Goal: Task Accomplishment & Management: Use online tool/utility

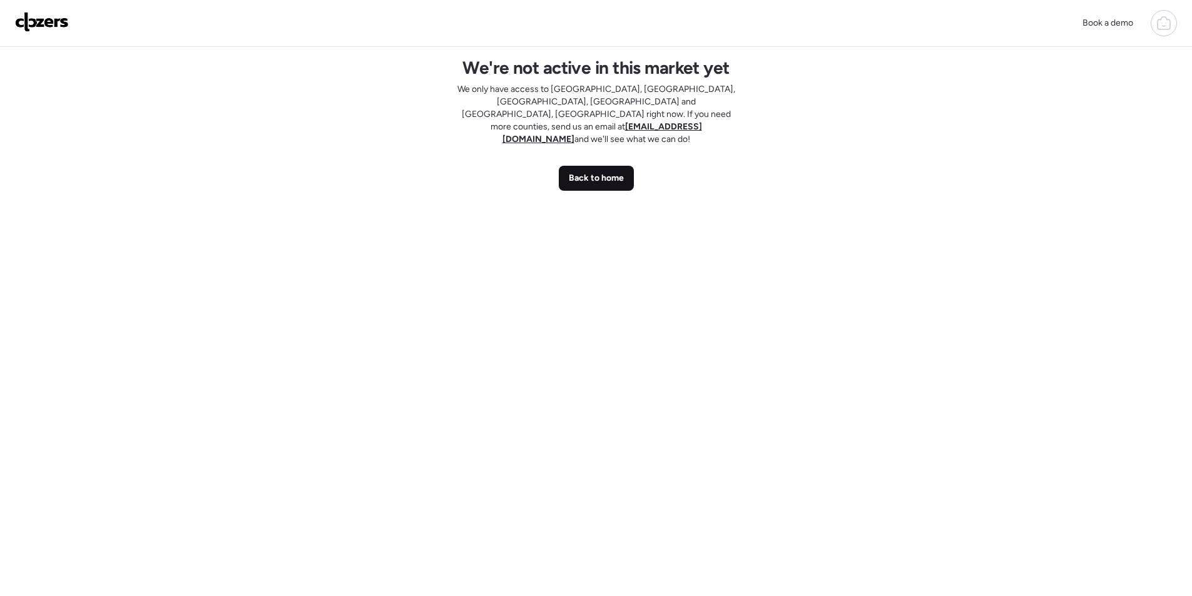
click at [614, 172] on span "Back to home" at bounding box center [596, 178] width 55 height 13
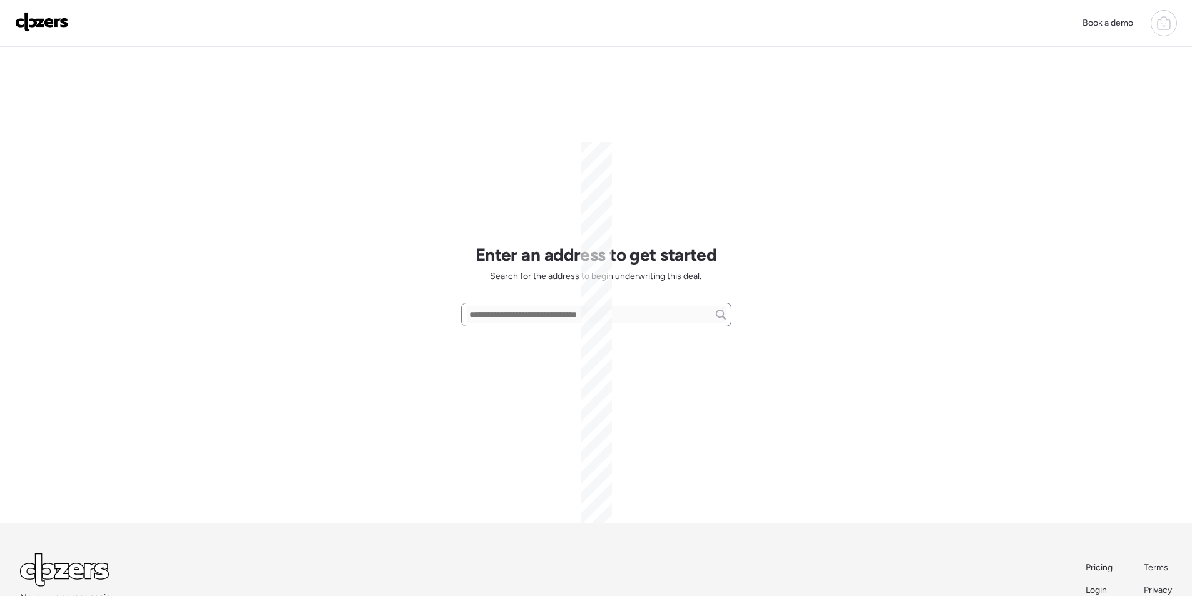
click at [550, 313] on input "text" at bounding box center [596, 315] width 259 height 18
paste input "**********"
click at [500, 338] on span "1829 W Campbell Ave, Phoenix, AZ, 85015" at bounding box center [541, 337] width 151 height 13
type input "**********"
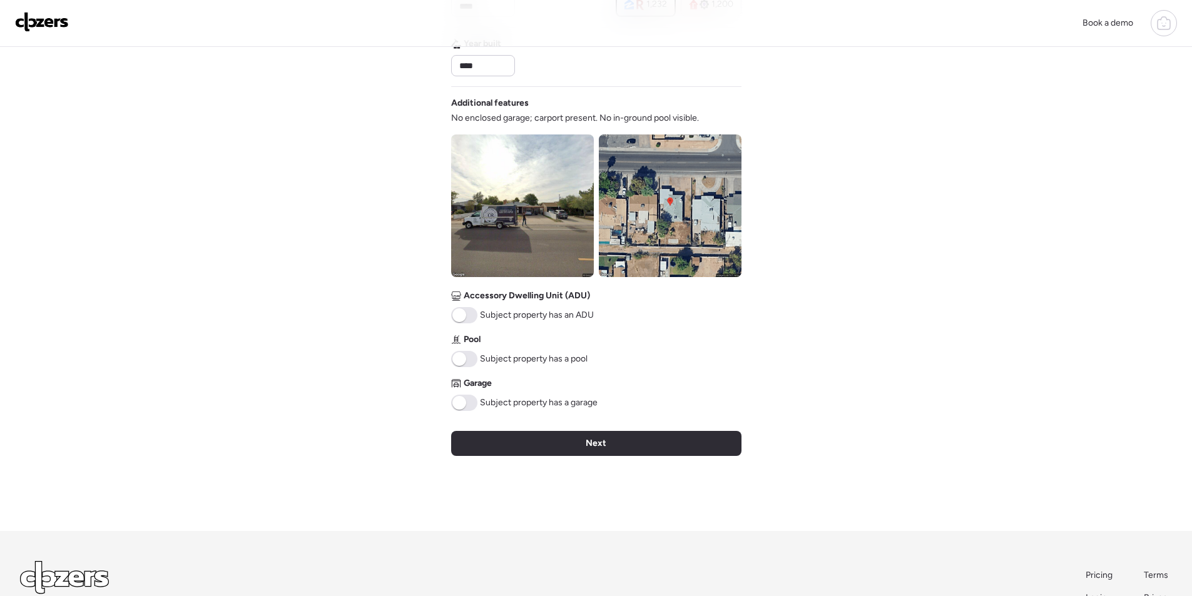
scroll to position [383, 0]
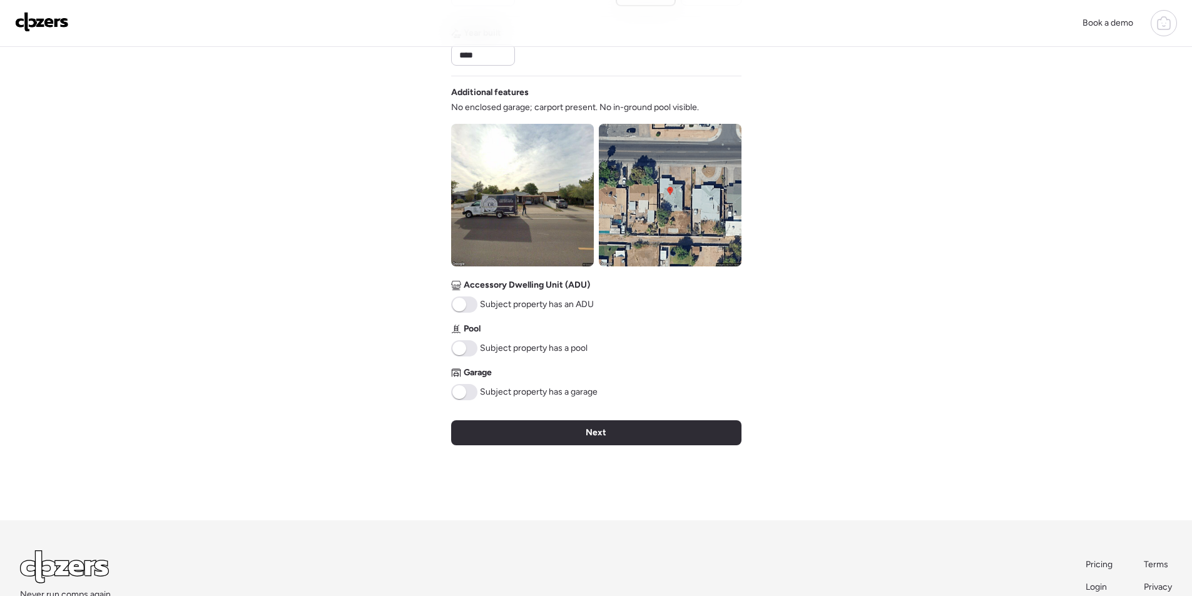
click at [697, 220] on img at bounding box center [670, 195] width 143 height 143
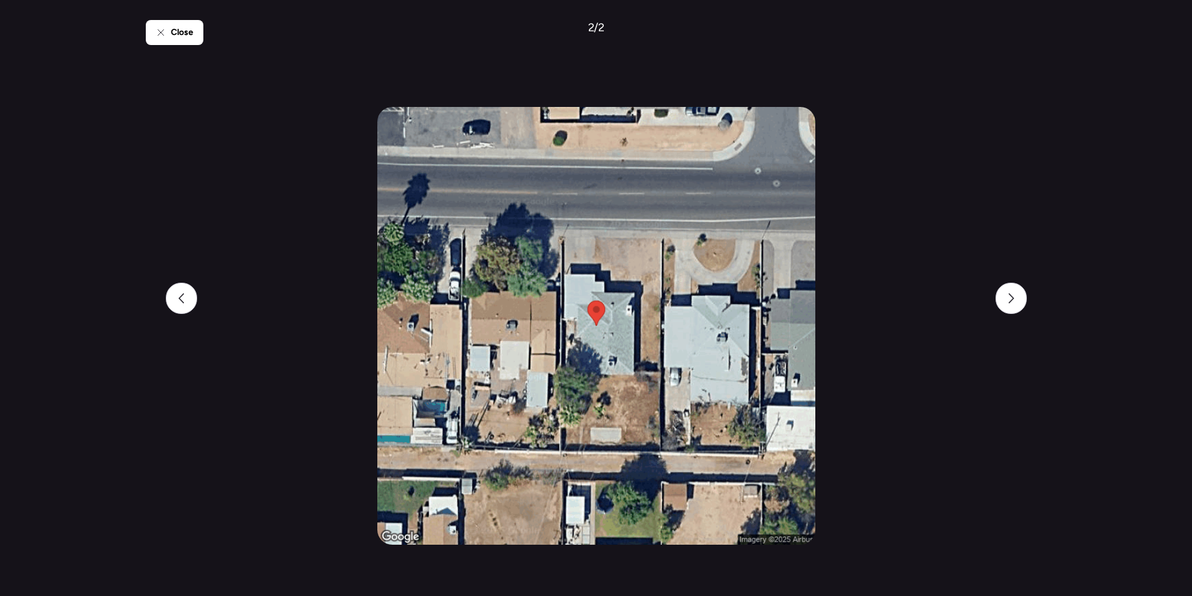
click at [164, 295] on div "Close 2 / 2" at bounding box center [596, 298] width 901 height 596
click at [188, 298] on div at bounding box center [181, 298] width 31 height 31
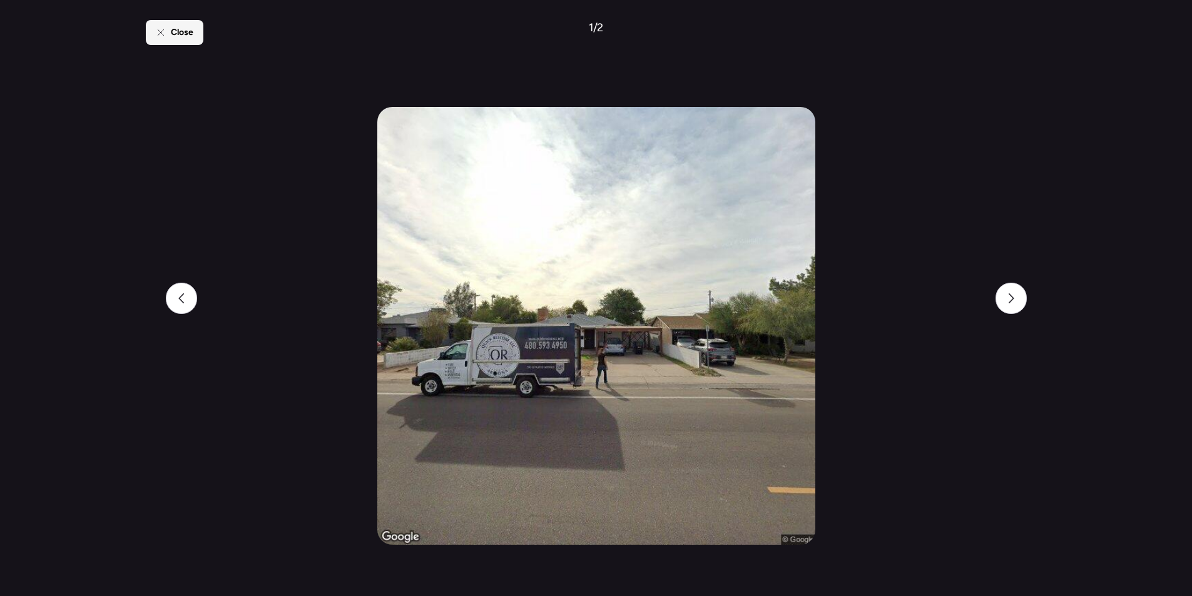
click at [171, 44] on div "Close" at bounding box center [175, 32] width 58 height 25
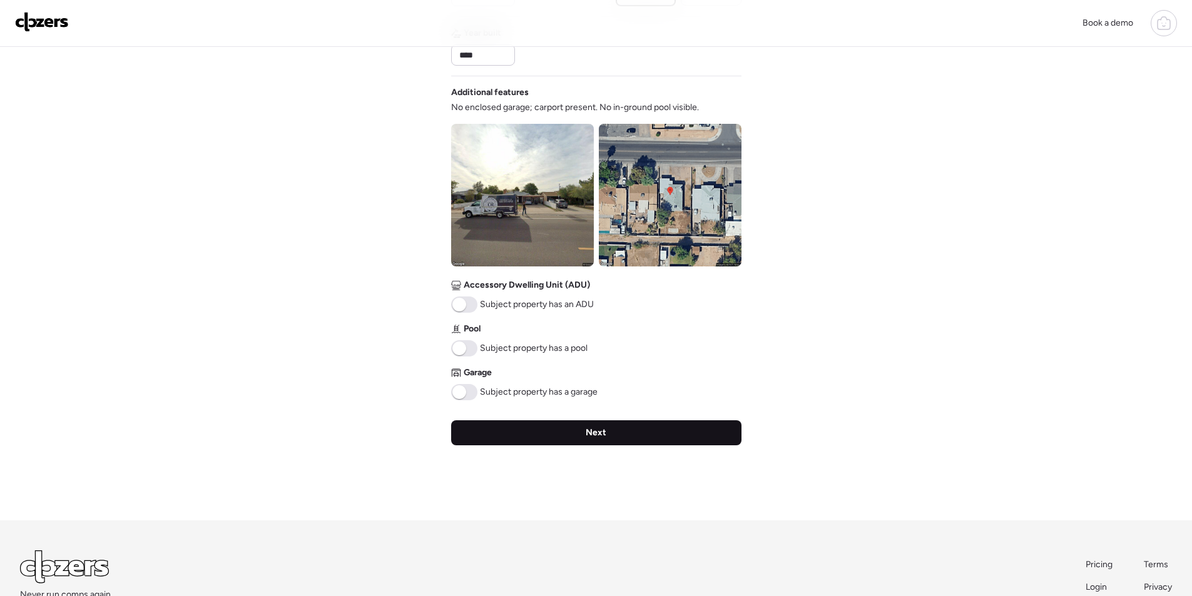
click at [537, 444] on div "Next" at bounding box center [596, 432] width 290 height 25
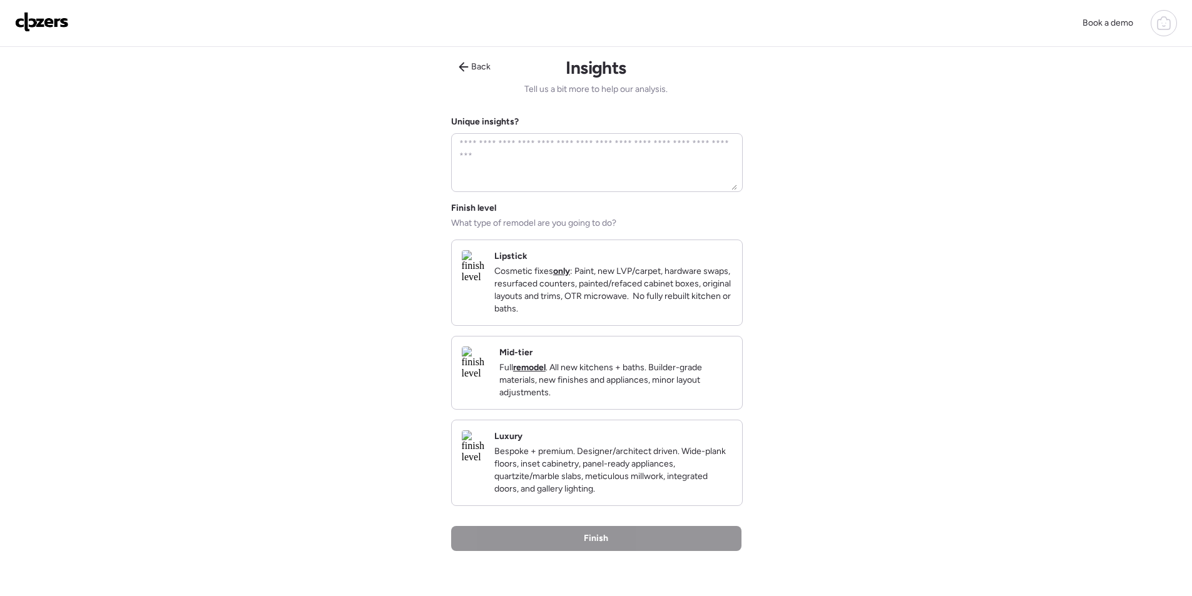
drag, startPoint x: 569, startPoint y: 423, endPoint x: 575, endPoint y: 422, distance: 6.5
click at [569, 423] on div "Finish level What type of remodel are you going to do? Lipstick Cosmetic fixes …" at bounding box center [596, 354] width 290 height 304
click at [610, 399] on p "Full remodel . All new kitchens + baths. Builder-grade materials, new finishes …" at bounding box center [615, 381] width 233 height 38
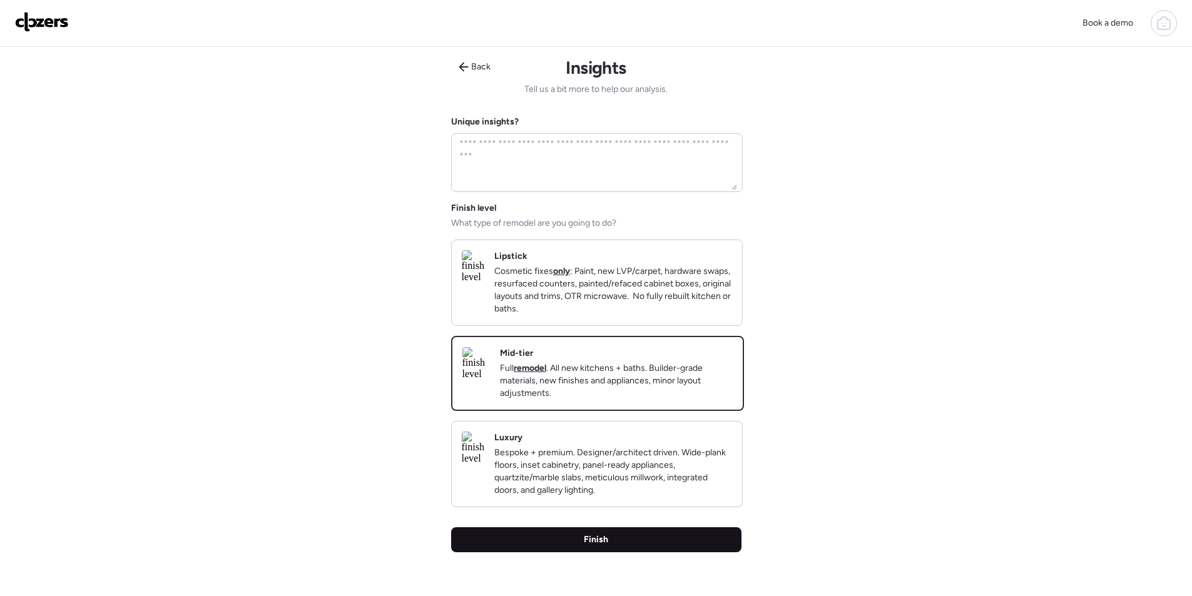
click at [642, 551] on div "Finish" at bounding box center [596, 539] width 290 height 25
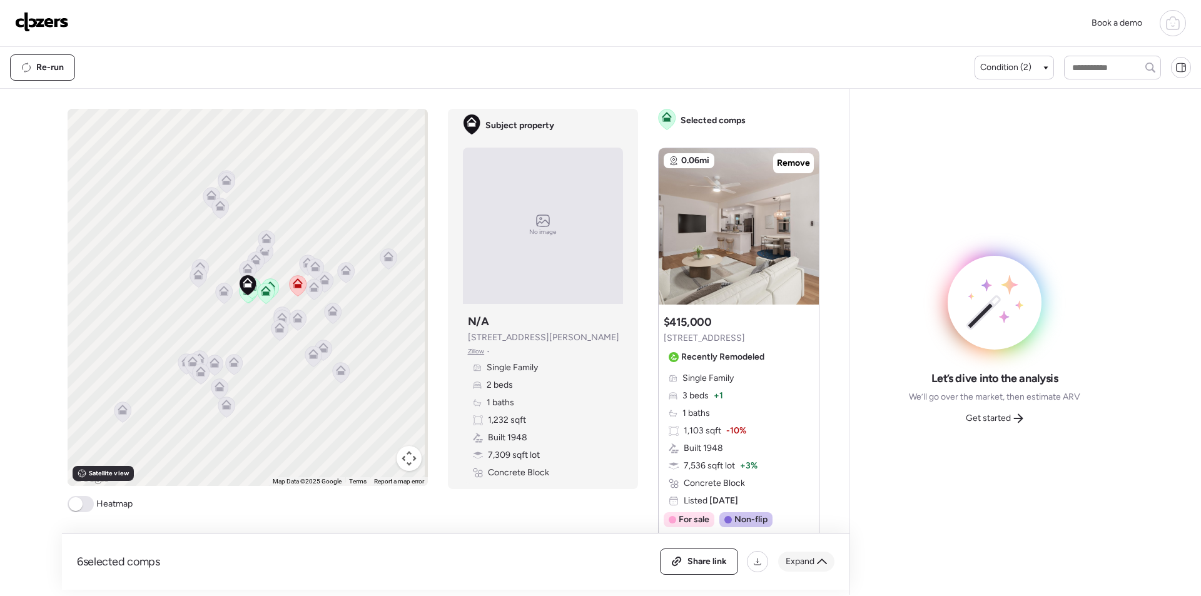
click at [811, 565] on span "Expand" at bounding box center [800, 561] width 29 height 13
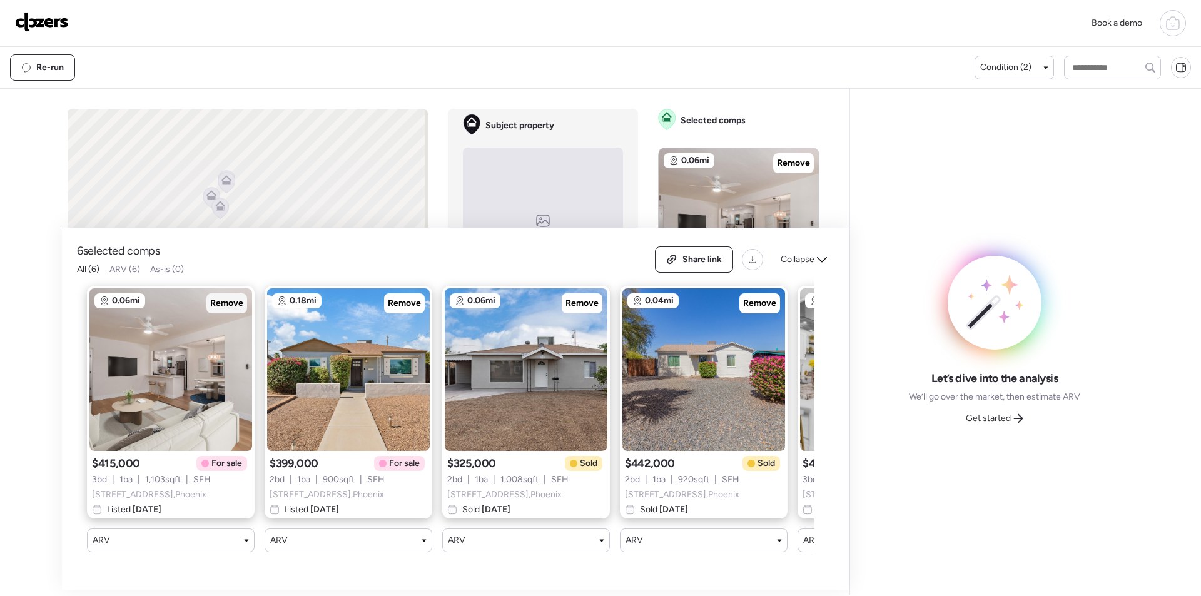
click at [231, 309] on span "Remove" at bounding box center [226, 303] width 33 height 13
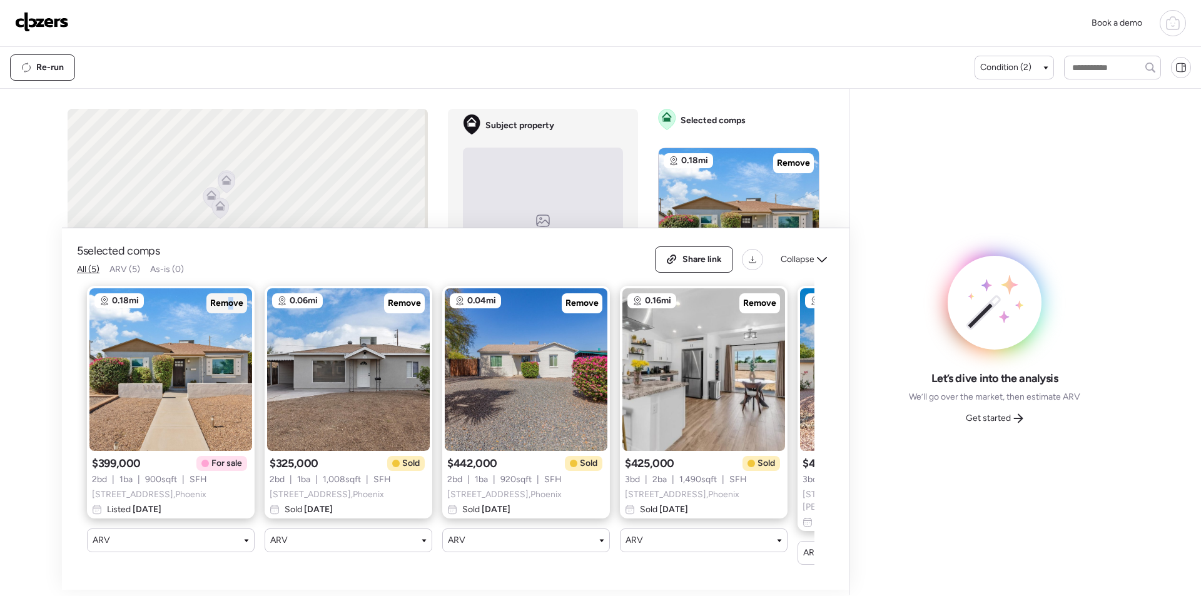
click at [234, 308] on span "Remove" at bounding box center [226, 303] width 33 height 13
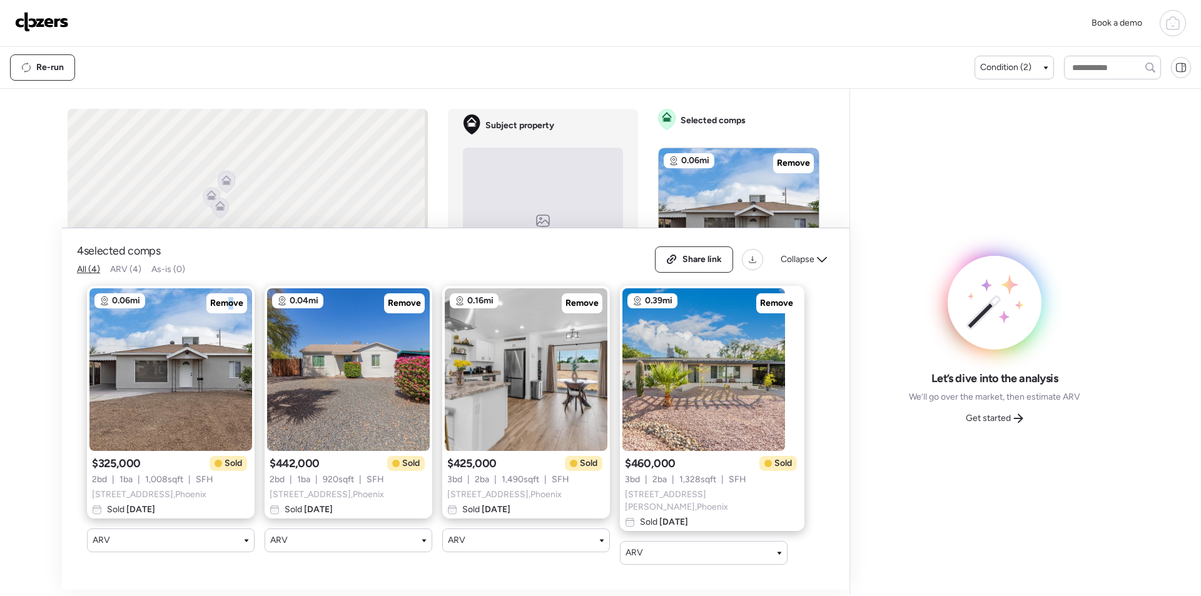
drag, startPoint x: 790, startPoint y: 268, endPoint x: 640, endPoint y: 287, distance: 151.3
click at [791, 266] on span "Collapse" at bounding box center [798, 259] width 34 height 13
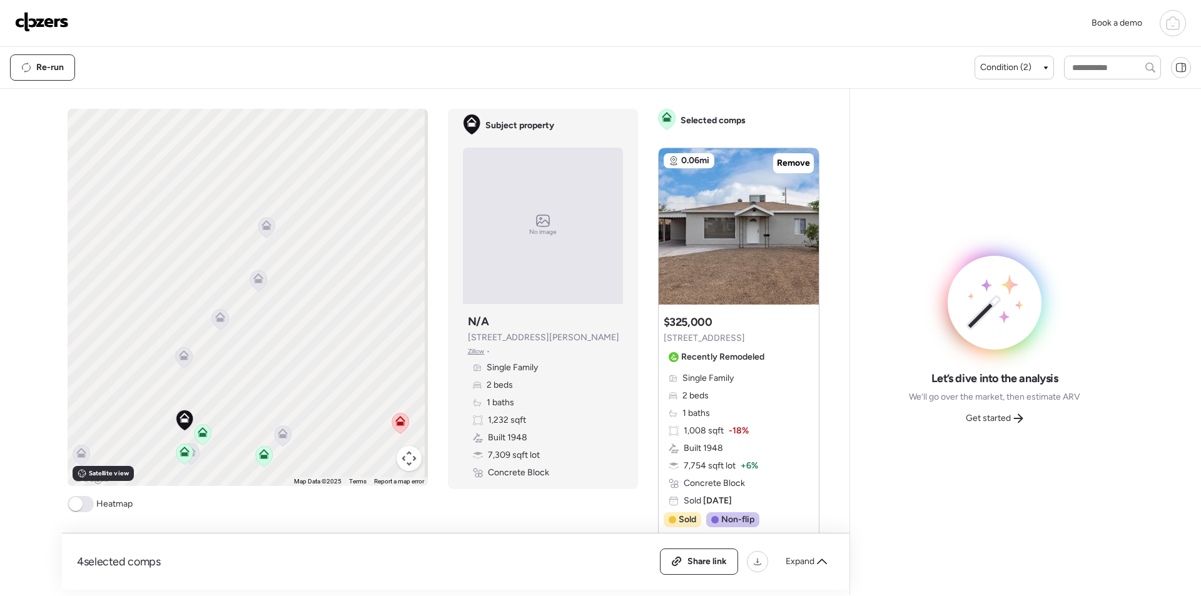
click at [218, 323] on icon at bounding box center [219, 319] width 17 height 21
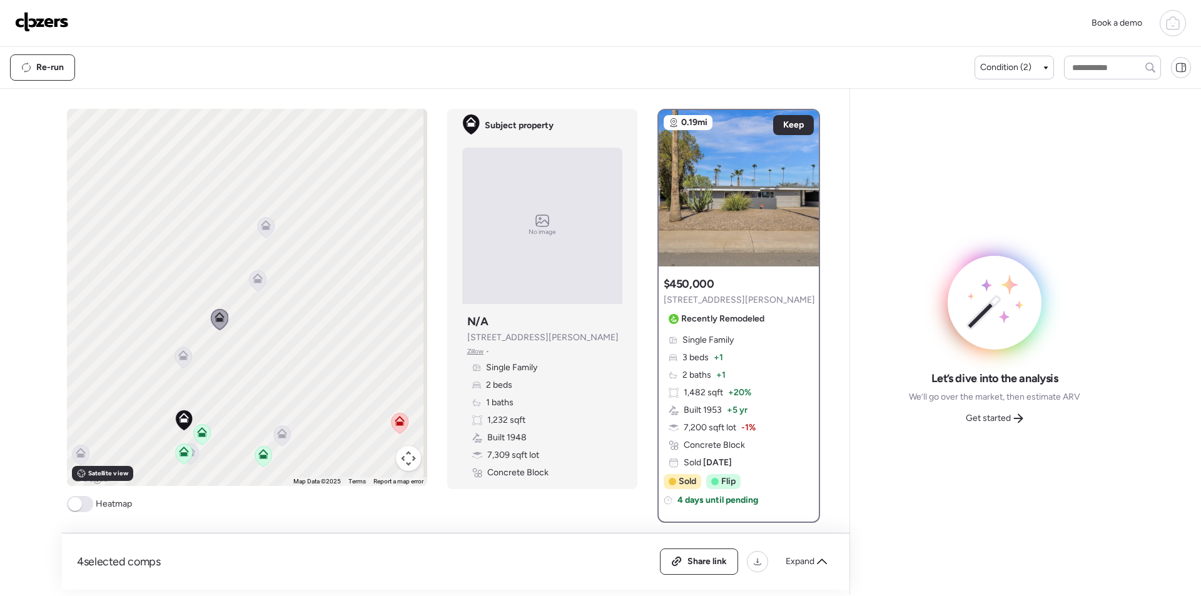
click at [253, 285] on icon at bounding box center [257, 280] width 17 height 21
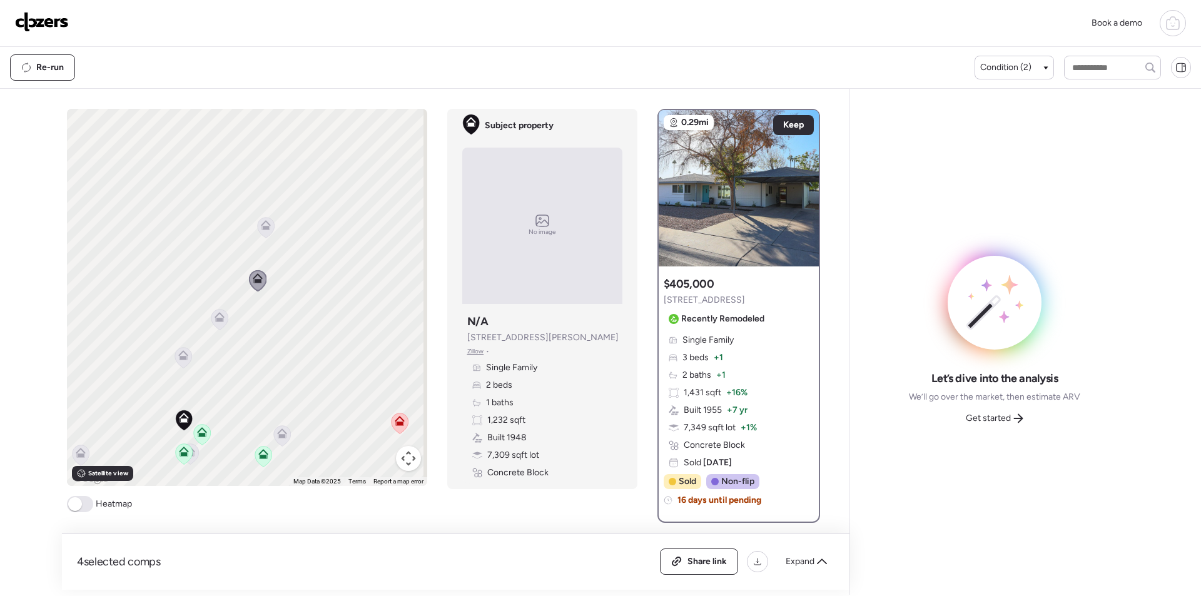
click at [259, 230] on icon at bounding box center [265, 227] width 17 height 21
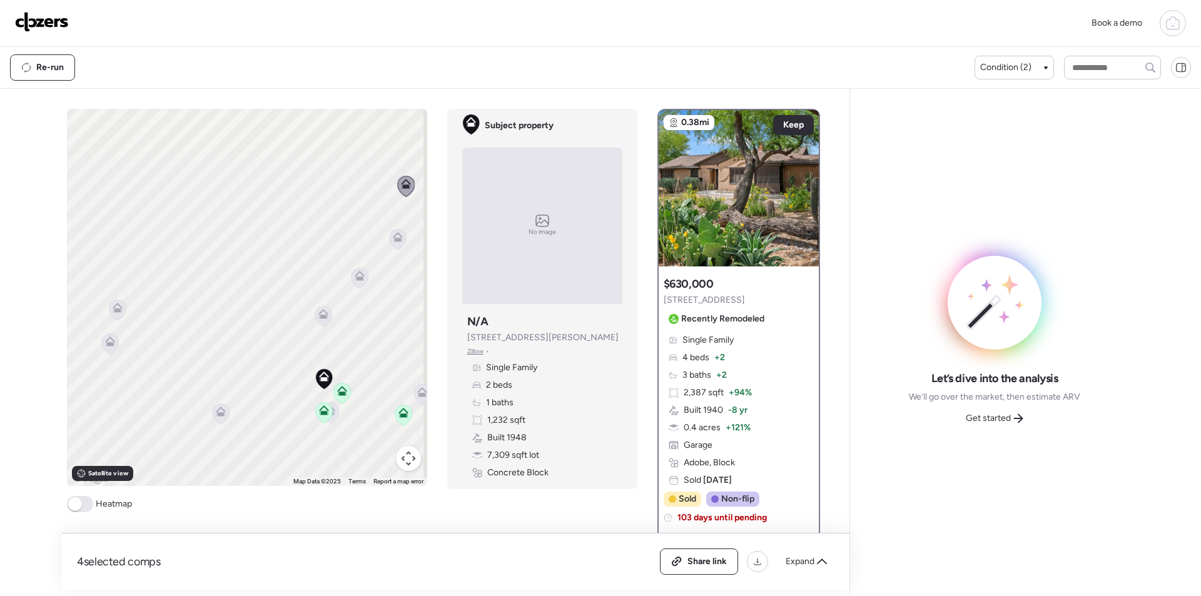
drag, startPoint x: 235, startPoint y: 370, endPoint x: 377, endPoint y: 328, distance: 147.9
click at [377, 328] on div "To activate drag with keyboard, press Alt + Enter. Once in keyboard drag state,…" at bounding box center [247, 297] width 360 height 377
click at [220, 421] on icon at bounding box center [220, 413] width 17 height 21
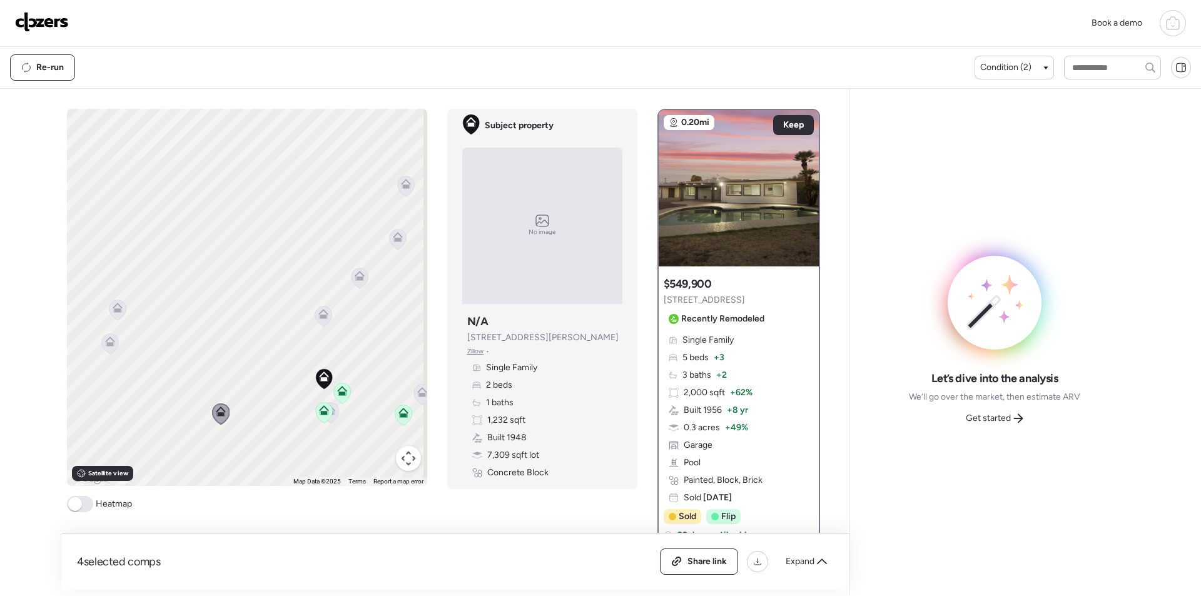
click at [109, 310] on icon at bounding box center [117, 310] width 17 height 21
click at [113, 310] on icon at bounding box center [117, 310] width 8 height 4
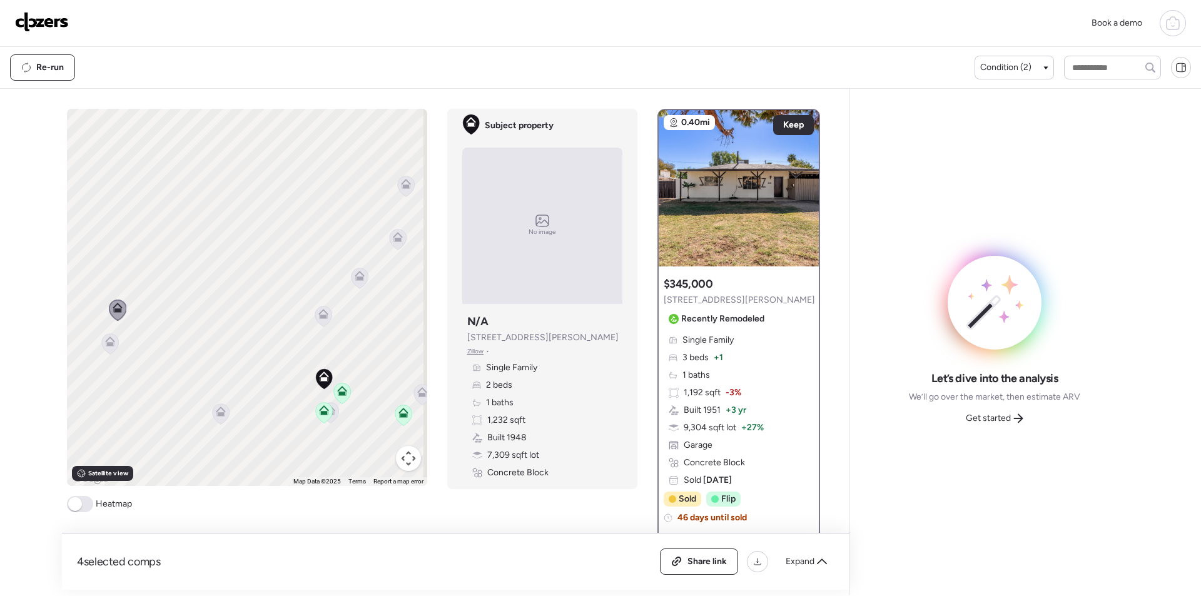
click at [103, 354] on icon at bounding box center [110, 343] width 18 height 21
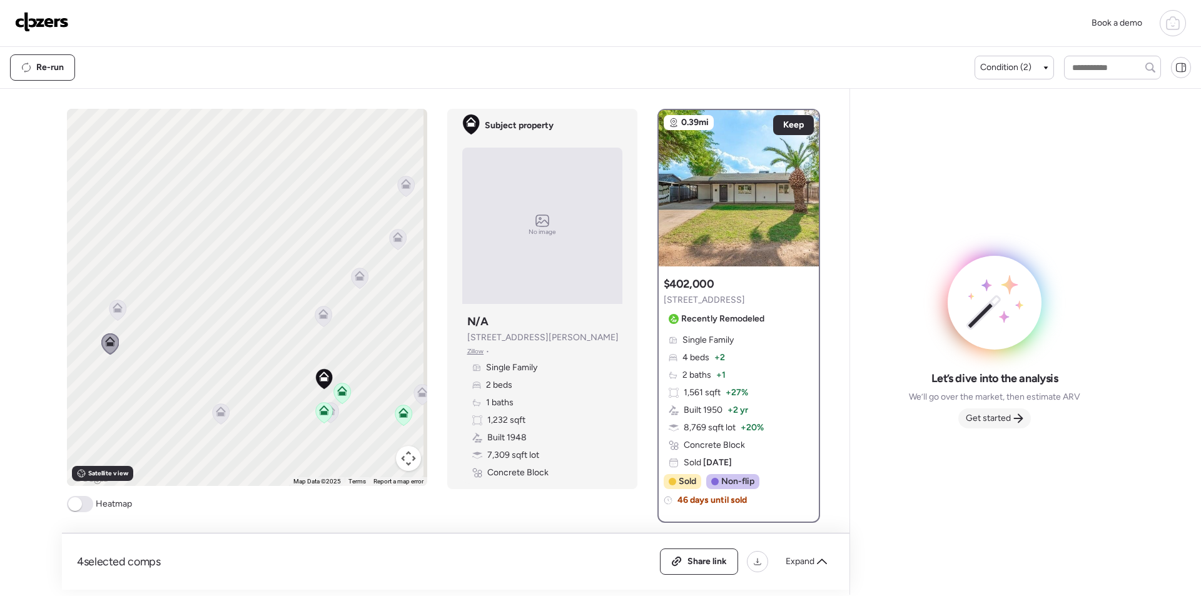
click at [1010, 412] on span "Get started" at bounding box center [988, 418] width 45 height 13
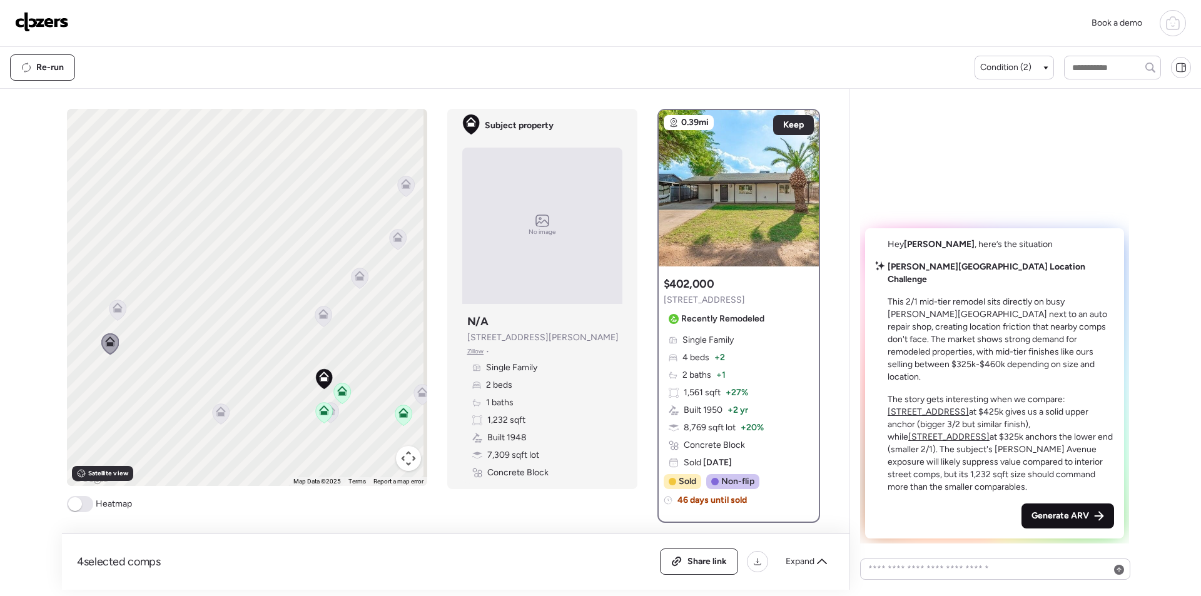
click at [1076, 514] on span "Generate ARV" at bounding box center [1060, 516] width 58 height 13
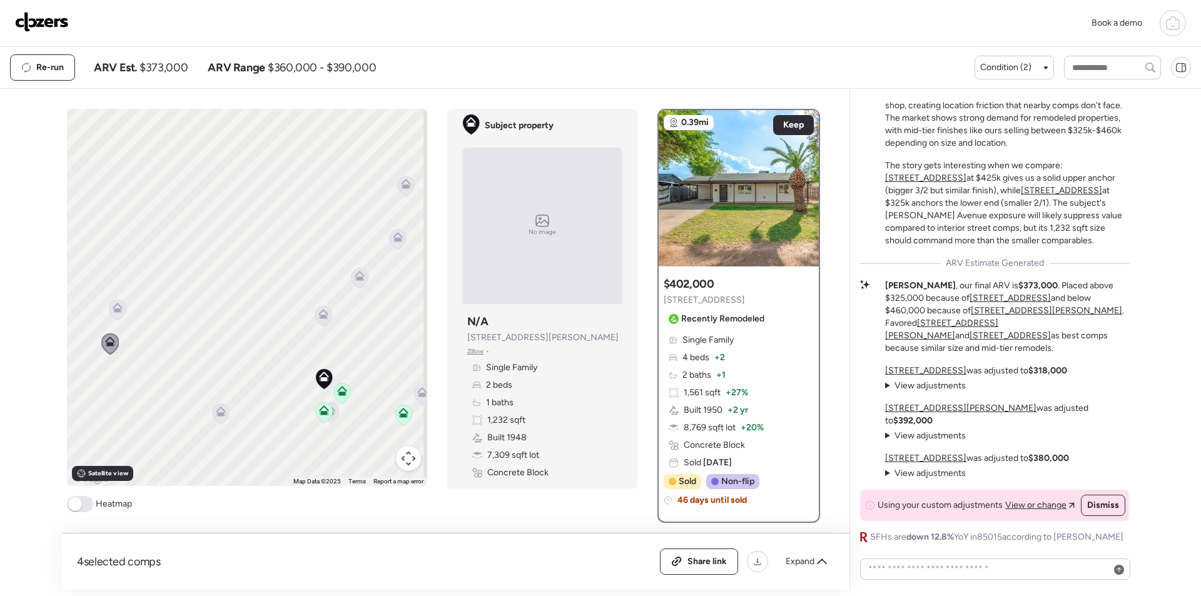
click at [161, 71] on span "$373,000" at bounding box center [163, 67] width 48 height 15
click at [161, 72] on span "$373,000" at bounding box center [163, 67] width 48 height 15
copy span "373,000"
click at [709, 561] on span "Share link" at bounding box center [706, 561] width 39 height 13
click at [33, 13] on img at bounding box center [42, 22] width 54 height 20
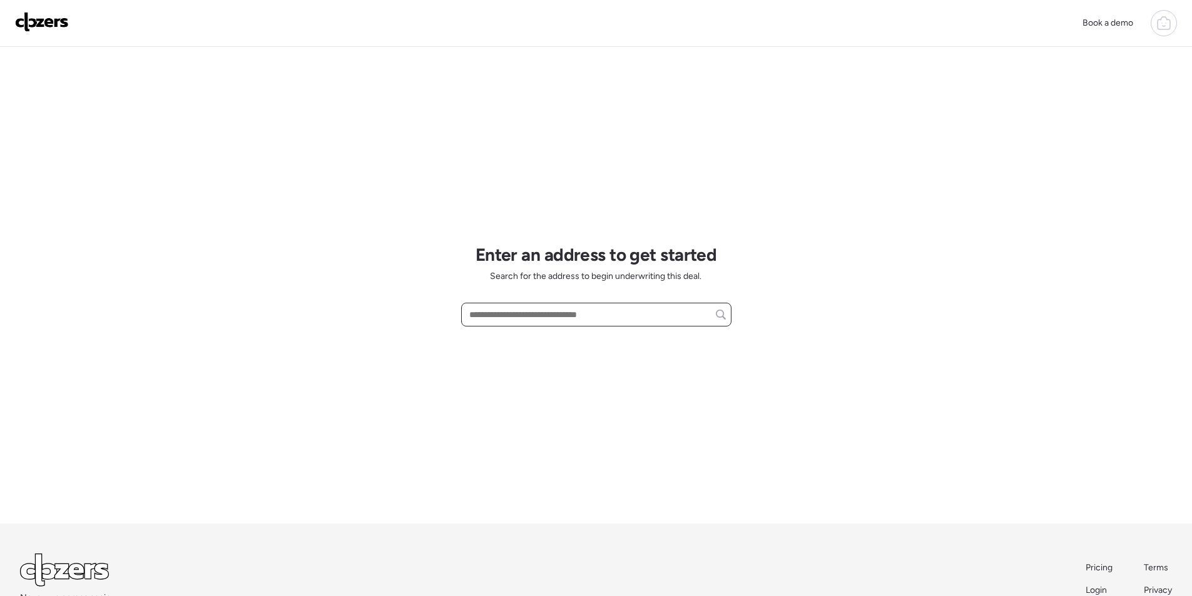
click at [529, 308] on input "text" at bounding box center [596, 315] width 259 height 18
paste input "**********"
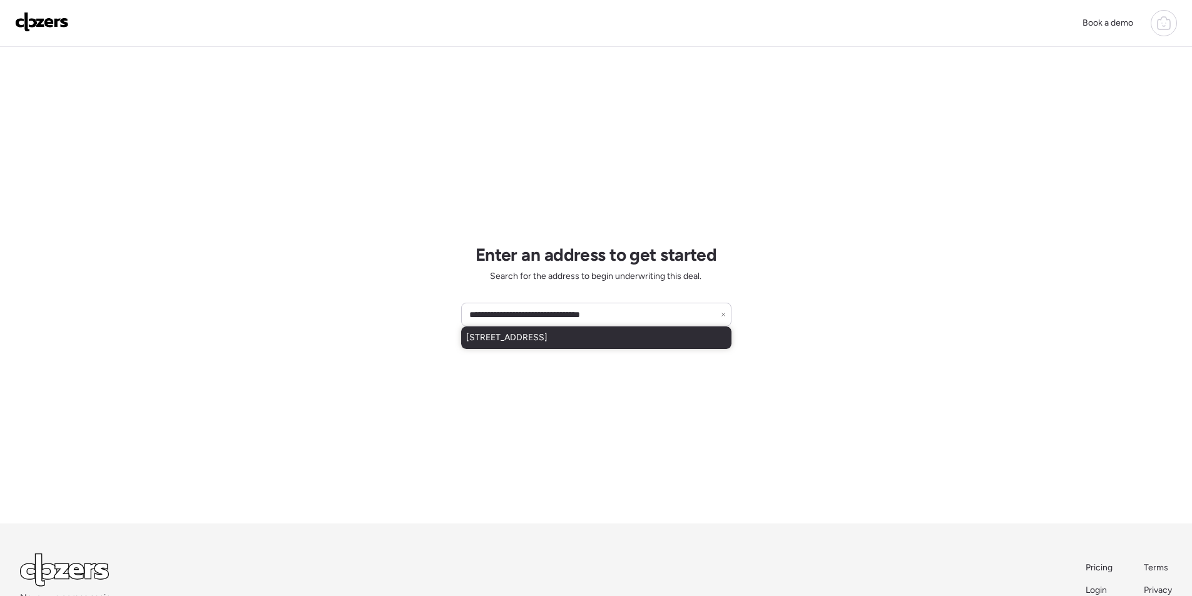
click at [521, 343] on span "7153 N 57th Ave, Glendale, AZ, 85301" at bounding box center [506, 337] width 81 height 13
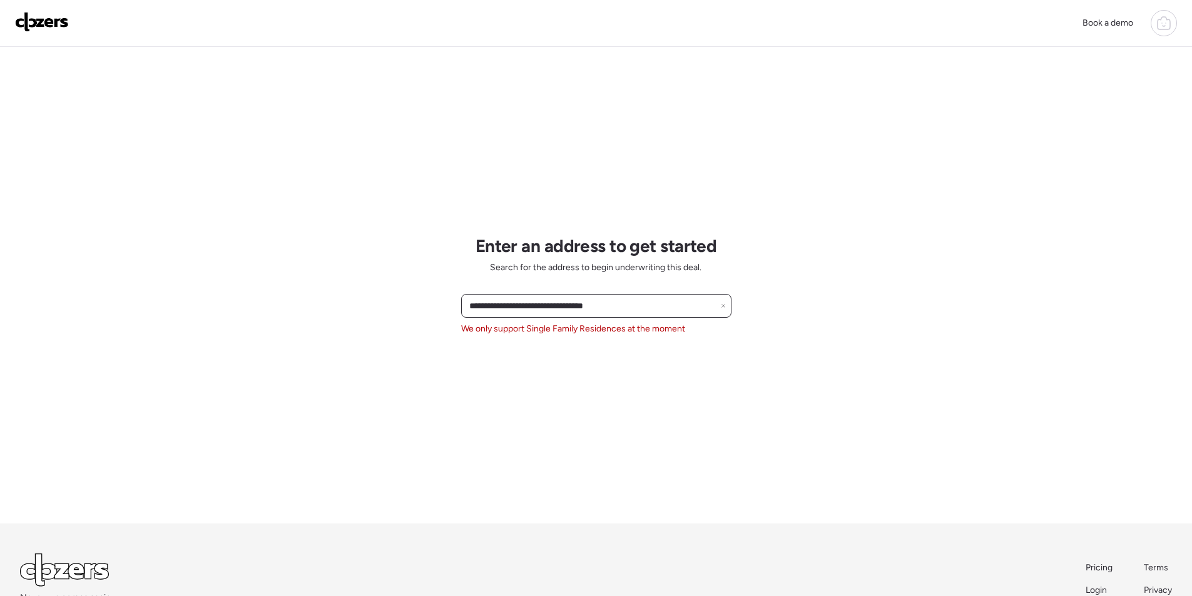
click at [509, 310] on input "**********" at bounding box center [596, 306] width 259 height 18
paste input "text"
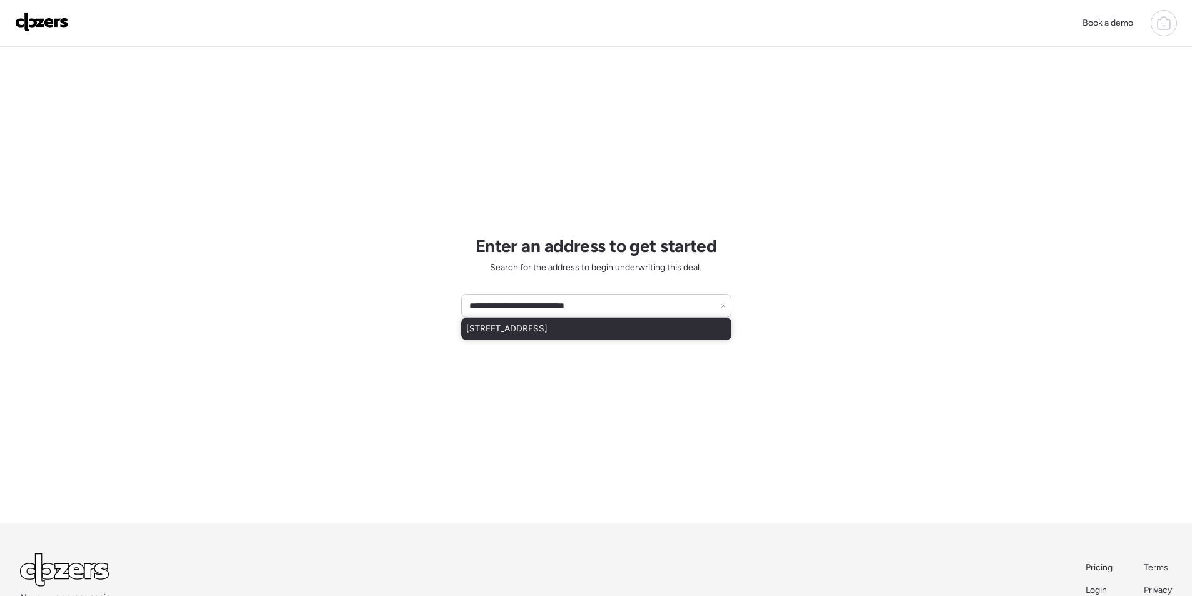
click at [547, 331] on span "556 W Kiva Ave, Mesa, AZ, 85210" at bounding box center [506, 329] width 81 height 13
type input "**********"
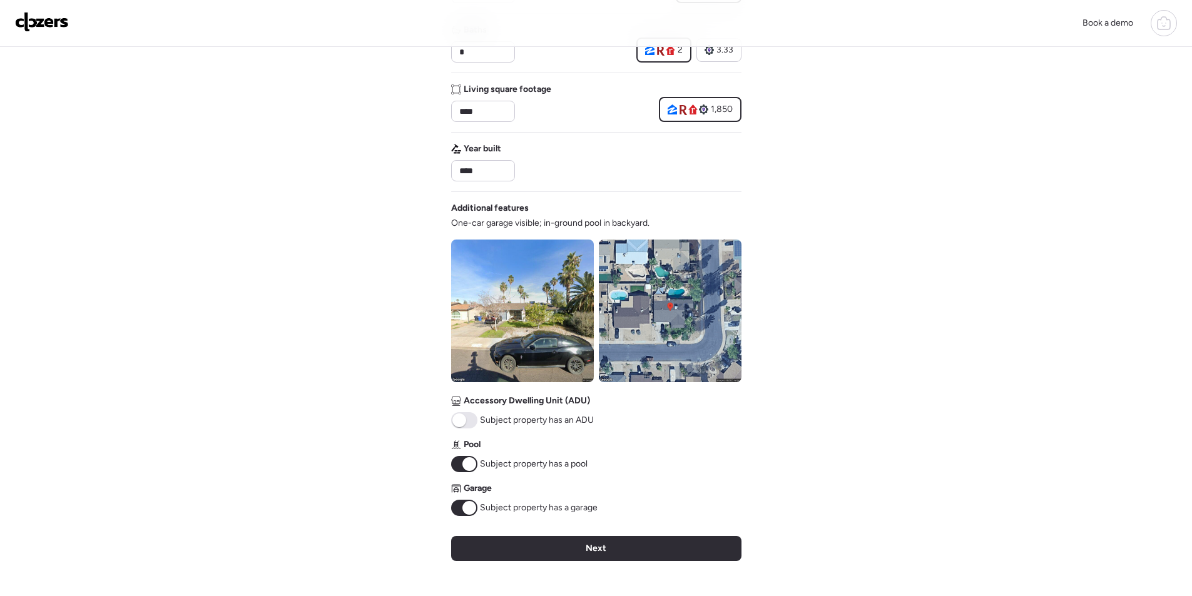
scroll to position [271, 0]
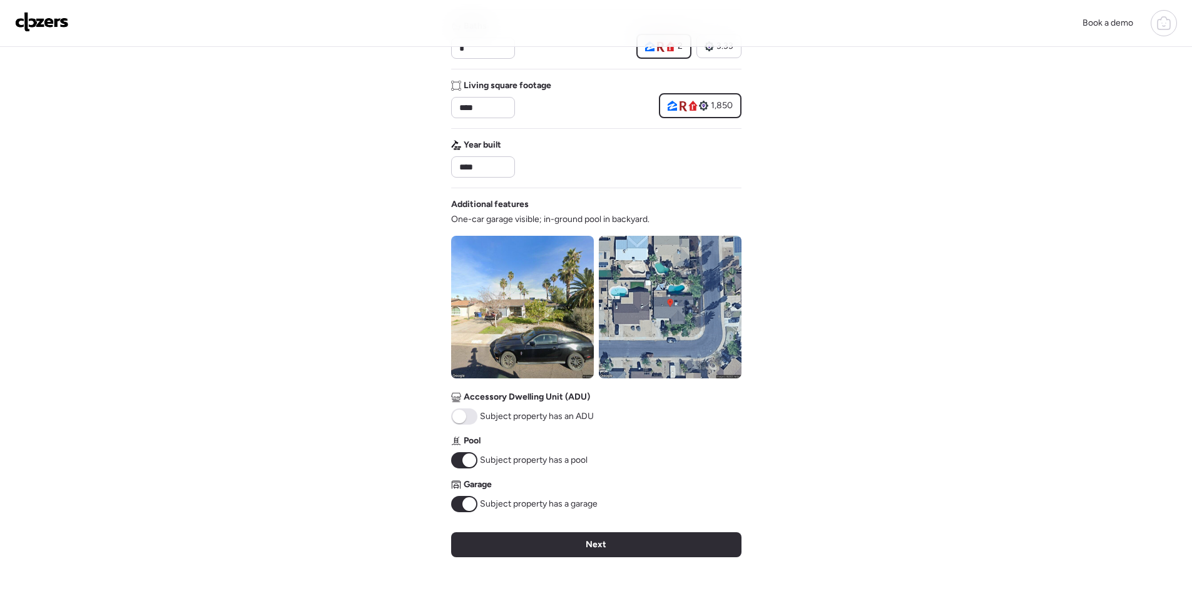
click at [525, 326] on img at bounding box center [522, 307] width 143 height 143
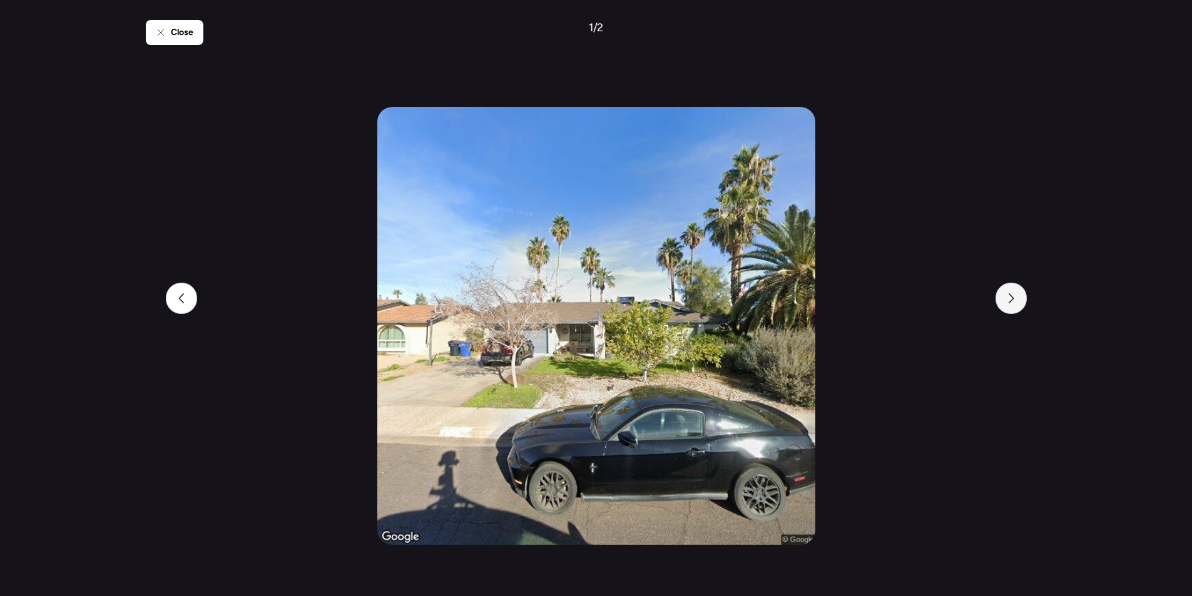
click at [998, 291] on div at bounding box center [1010, 298] width 31 height 31
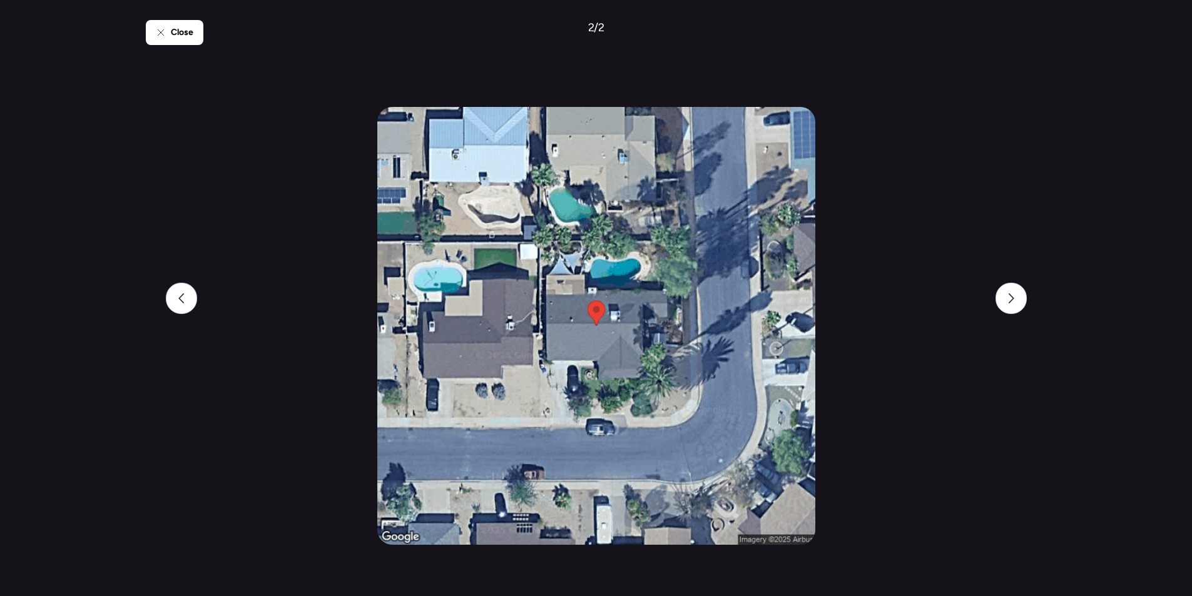
click at [166, 26] on div "Close" at bounding box center [175, 32] width 58 height 25
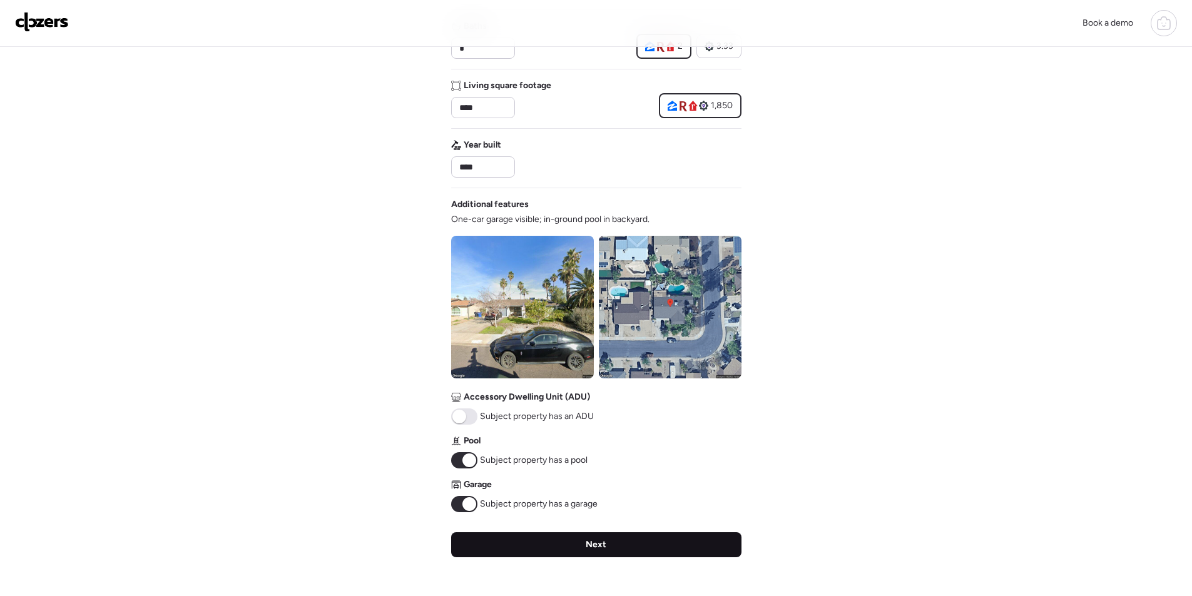
click at [587, 544] on span "Next" at bounding box center [595, 545] width 21 height 13
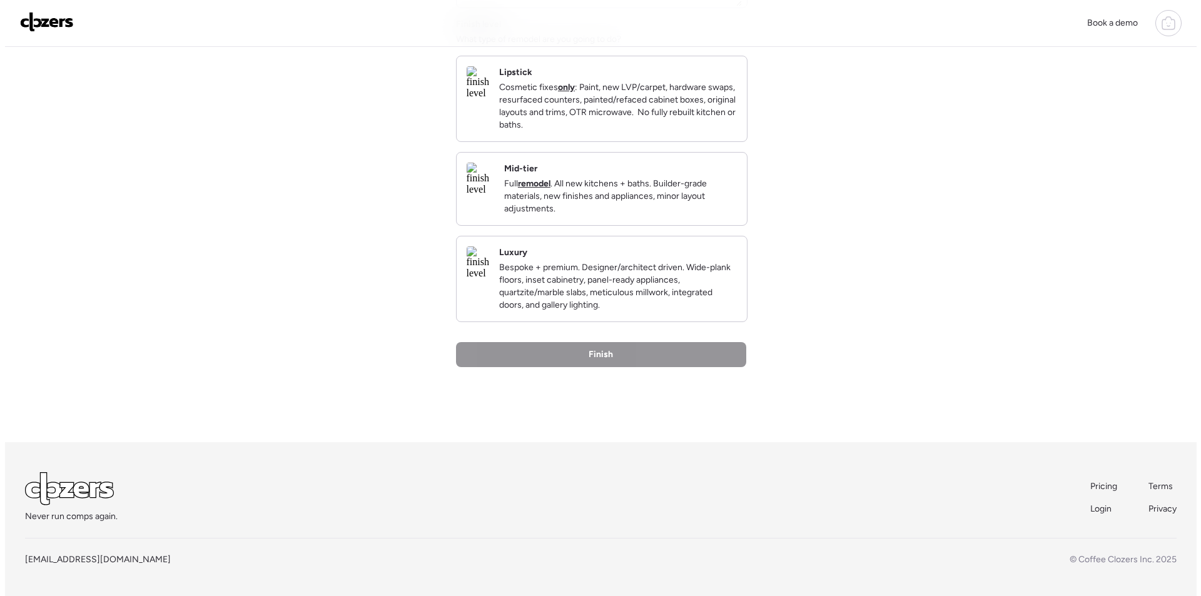
scroll to position [0, 0]
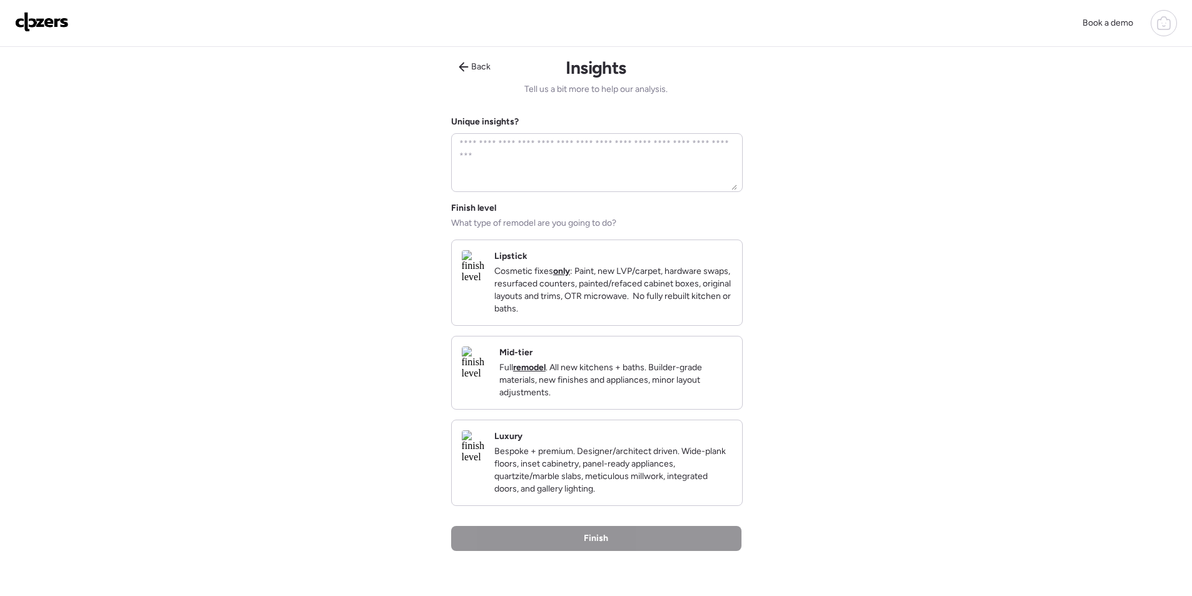
click at [650, 399] on p "Full remodel . All new kitchens + baths. Builder-grade materials, new finishes …" at bounding box center [615, 381] width 233 height 38
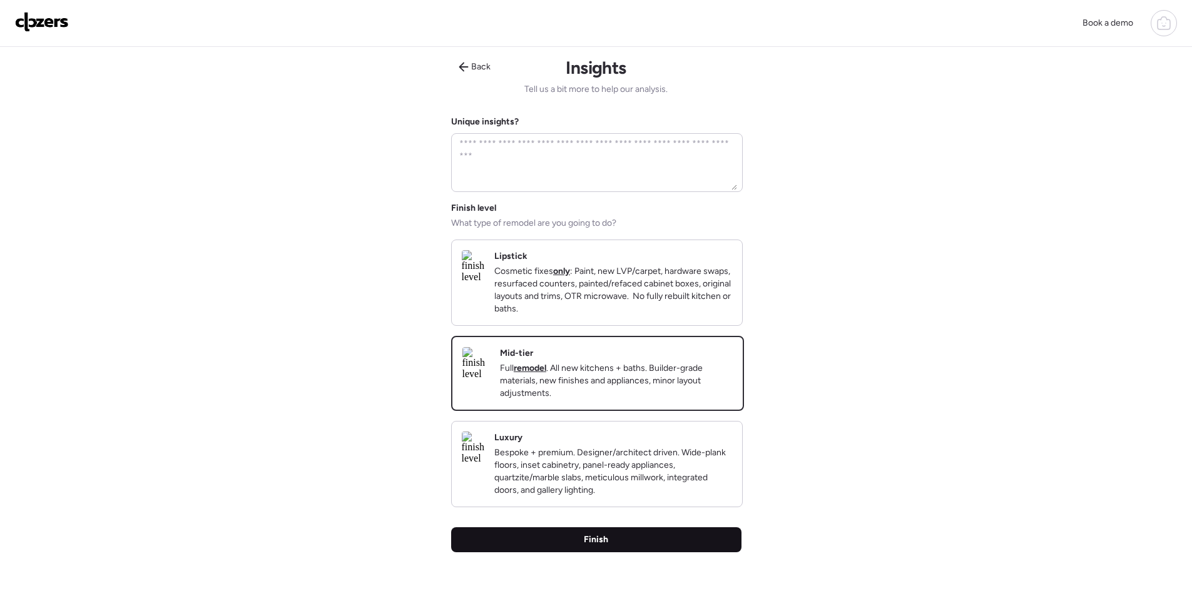
click at [648, 546] on div "Finish" at bounding box center [596, 539] width 290 height 25
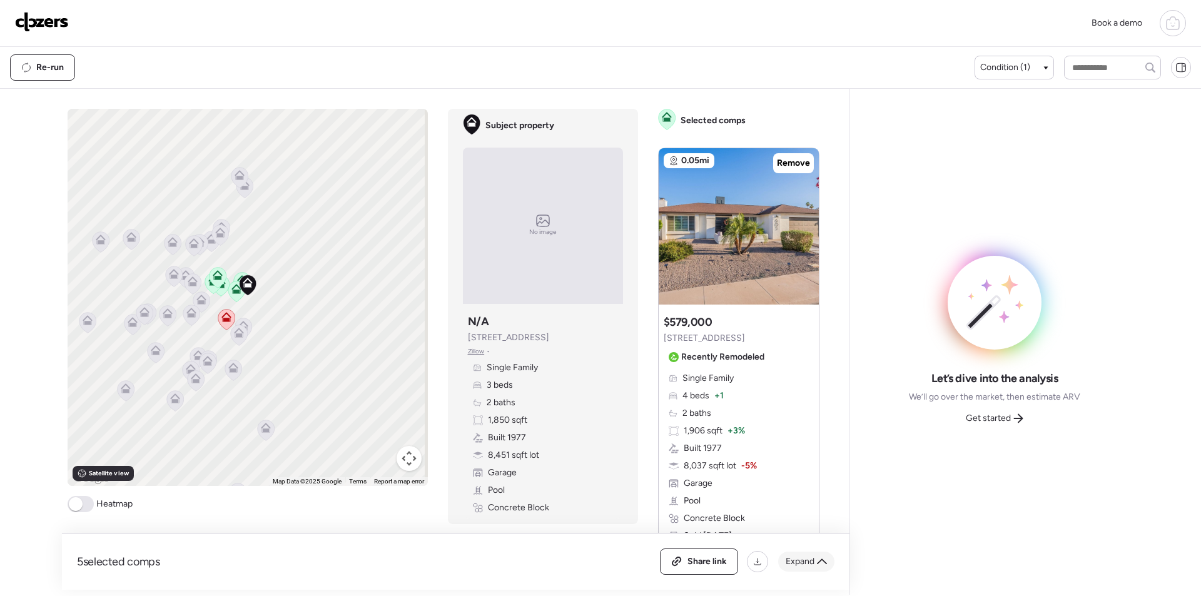
click at [817, 557] on icon at bounding box center [822, 562] width 10 height 10
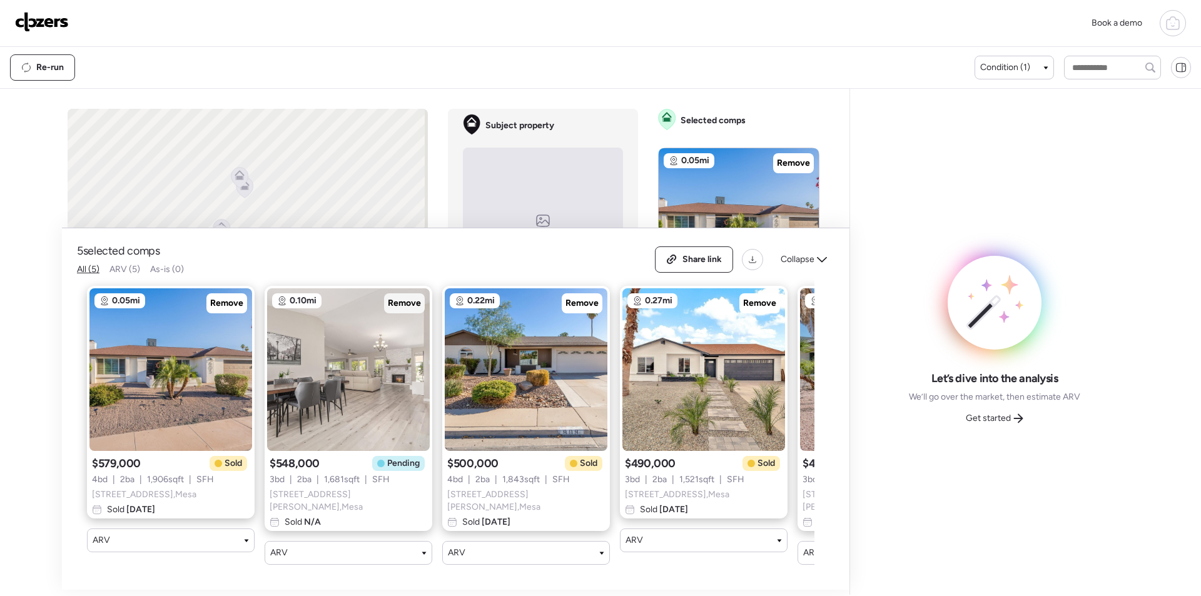
click at [396, 307] on span "Remove" at bounding box center [404, 303] width 33 height 13
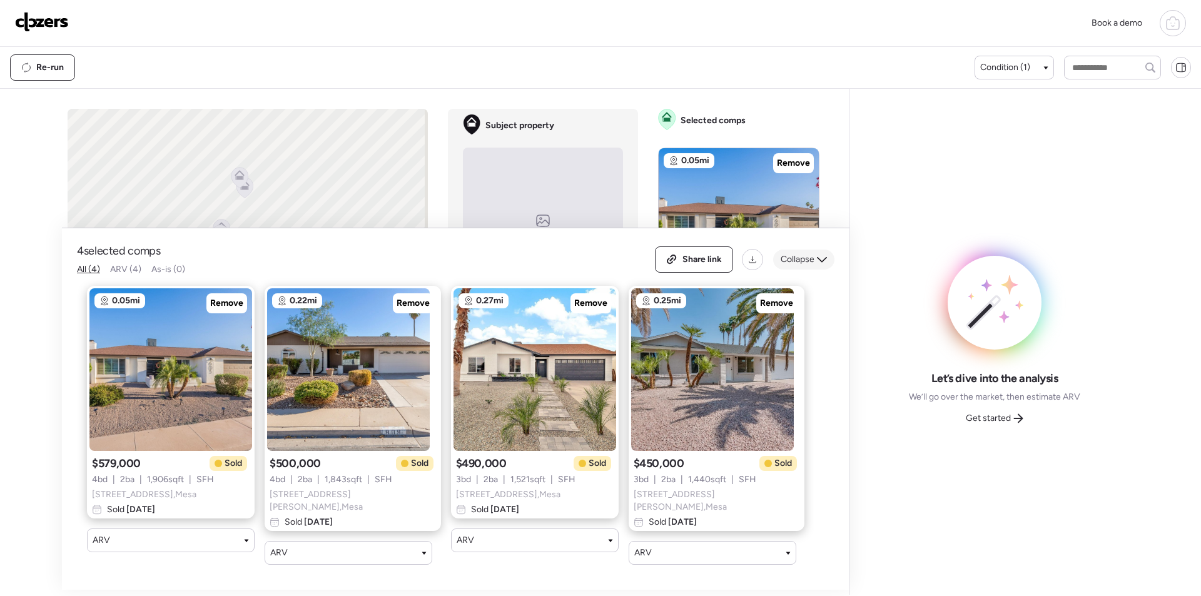
click at [789, 270] on div "Collapse" at bounding box center [803, 260] width 61 height 20
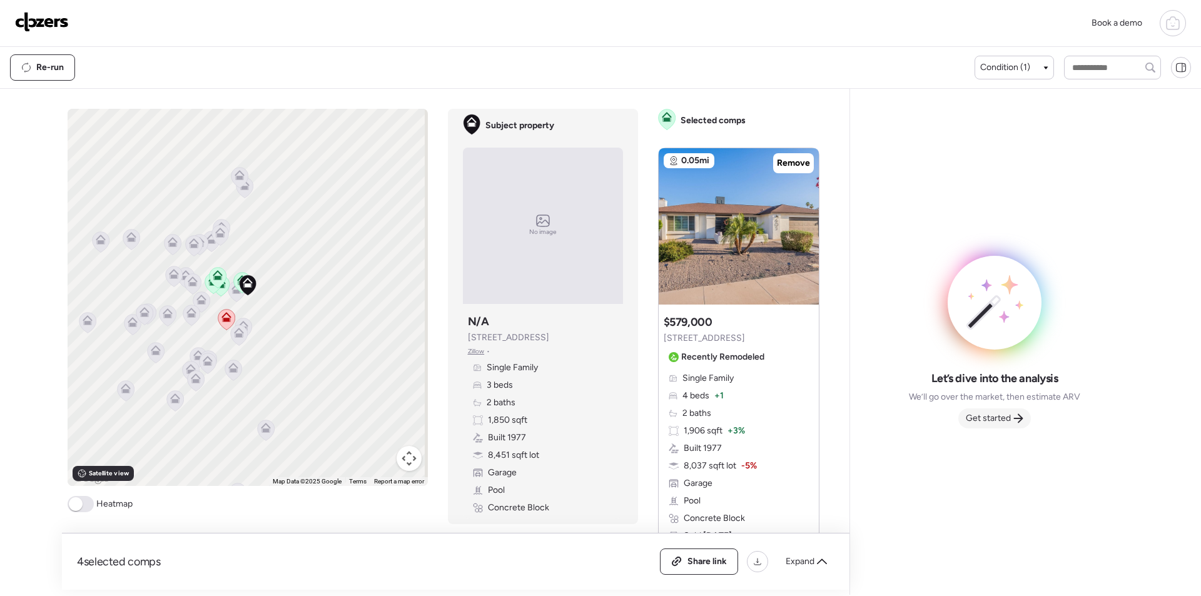
click at [1001, 408] on div "Get started" at bounding box center [994, 418] width 73 height 20
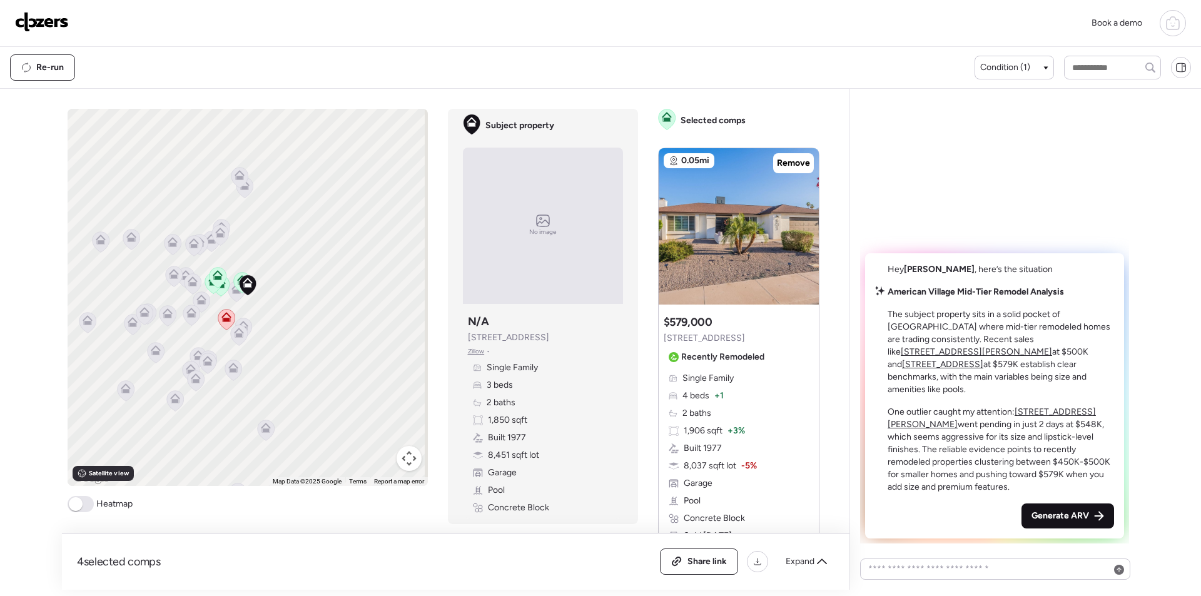
click at [1053, 516] on span "Generate ARV" at bounding box center [1060, 516] width 58 height 13
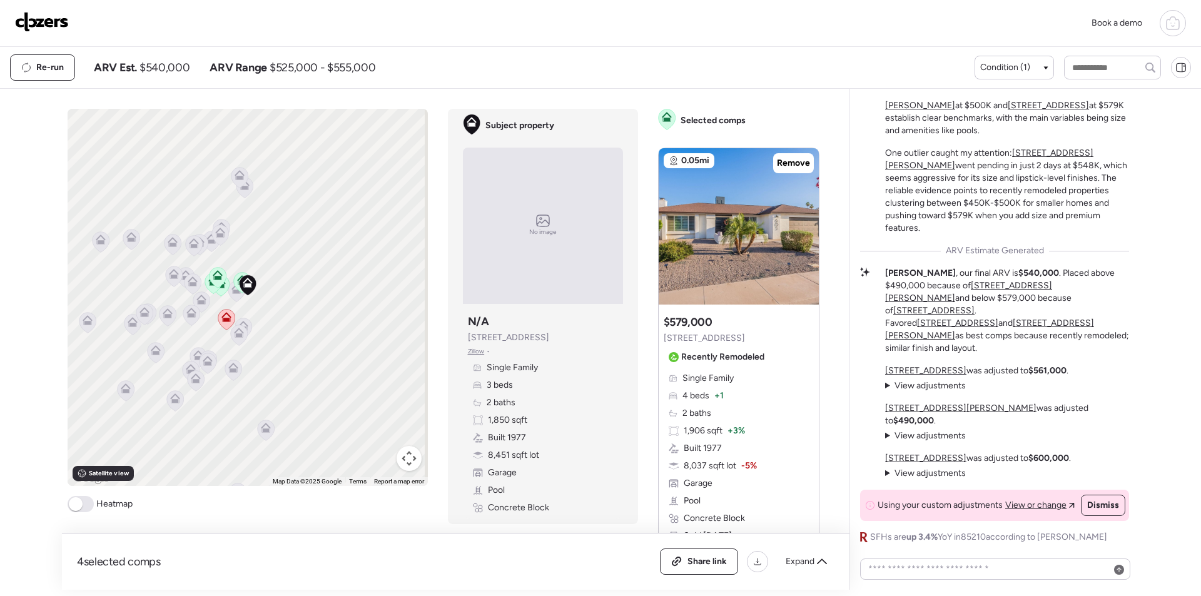
click at [173, 66] on span "$540,000" at bounding box center [164, 67] width 50 height 15
click at [175, 68] on span "$540,000" at bounding box center [164, 67] width 50 height 15
click at [175, 70] on span "$540,000" at bounding box center [164, 67] width 50 height 15
copy span "540,000"
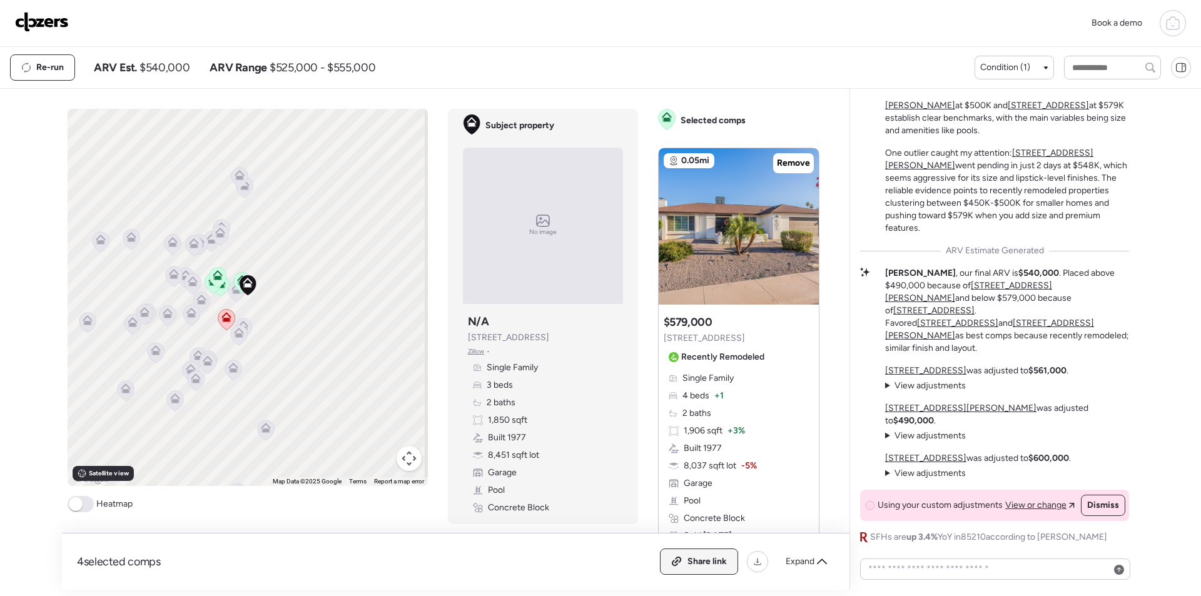
click at [711, 550] on div "4 selected comps All (4) ARV (4) As-is (0) Share link Expand" at bounding box center [455, 562] width 787 height 56
click at [714, 564] on span "Share link" at bounding box center [706, 561] width 39 height 13
click at [46, 24] on img at bounding box center [42, 22] width 54 height 20
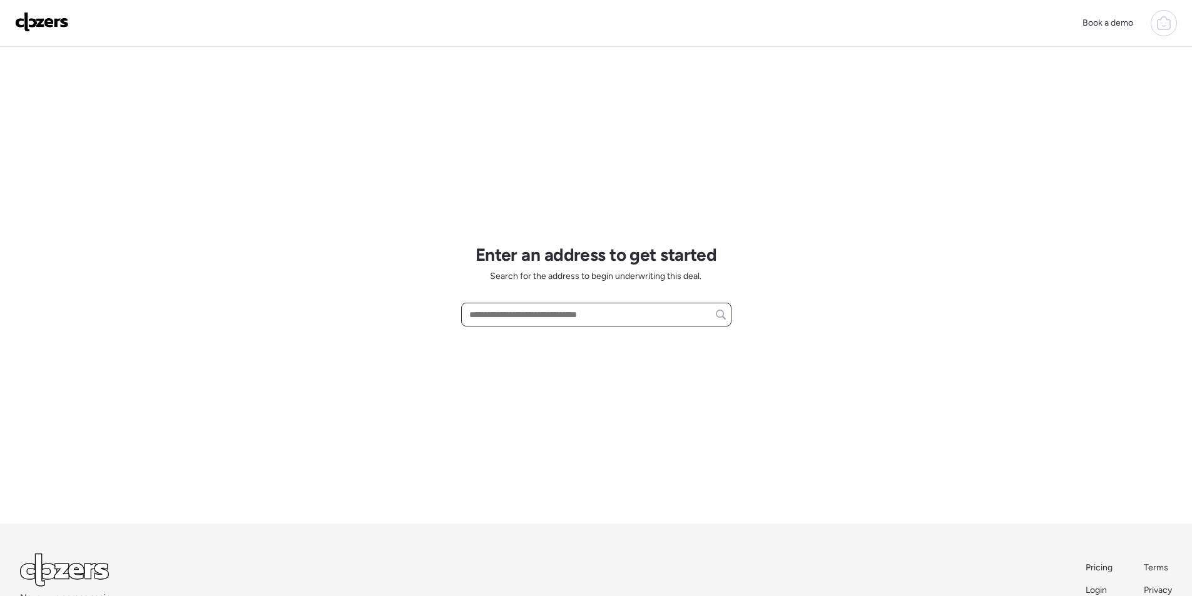
click at [549, 308] on input "text" at bounding box center [596, 315] width 259 height 18
paste input "**********"
click at [539, 340] on span "[STREET_ADDRESS]" at bounding box center [506, 337] width 81 height 13
type input "**********"
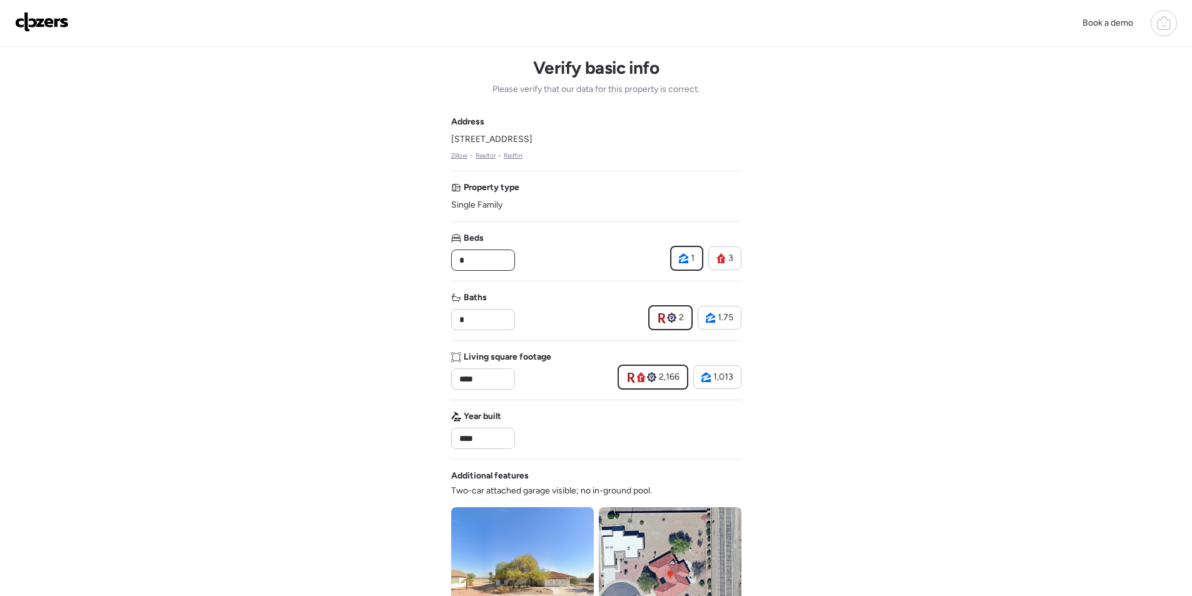
click at [474, 261] on input "*" at bounding box center [483, 260] width 53 height 18
click at [475, 261] on input "*" at bounding box center [483, 260] width 53 height 18
type input "*"
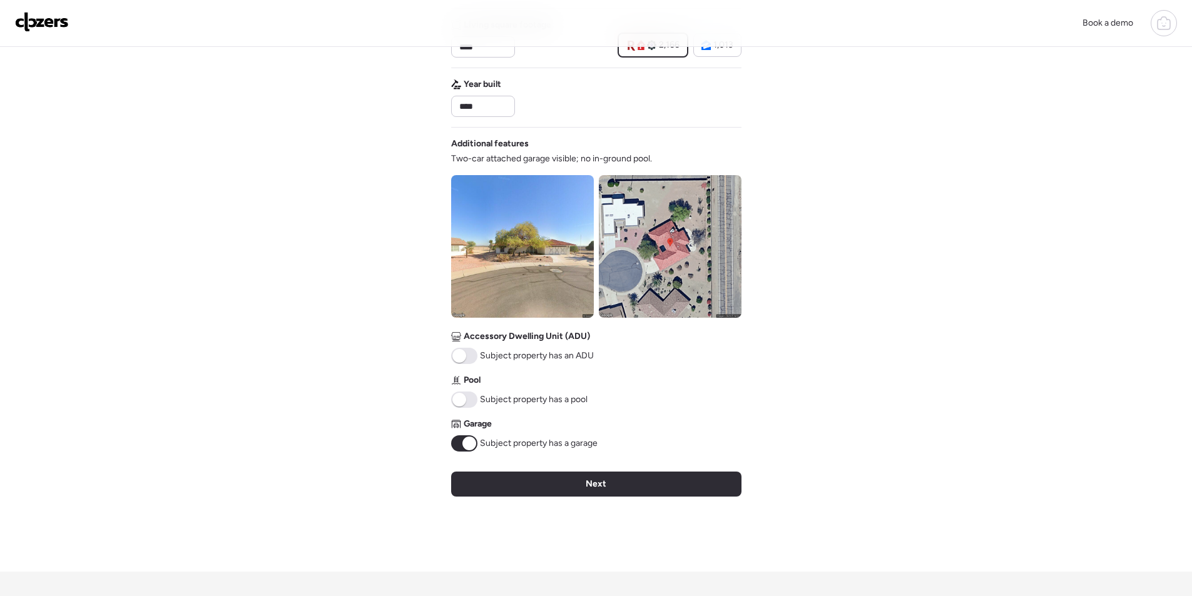
scroll to position [335, 0]
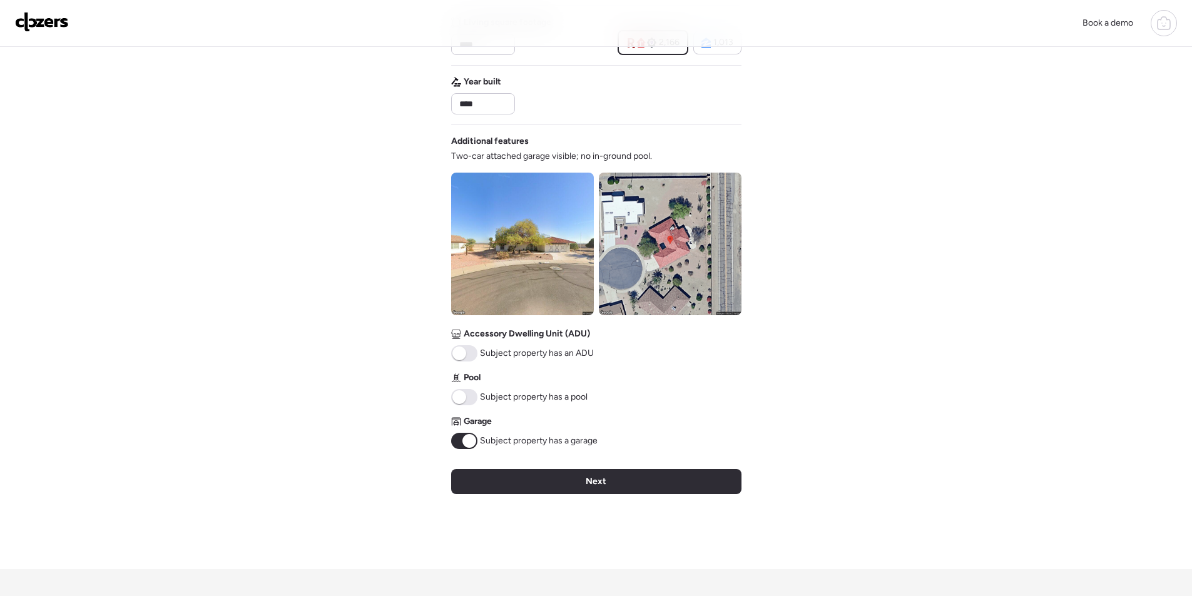
click at [554, 501] on div "Verify basic info Please verify that our data for this property is correct. Add…" at bounding box center [596, 140] width 290 height 857
click at [556, 491] on div "Next" at bounding box center [596, 481] width 290 height 25
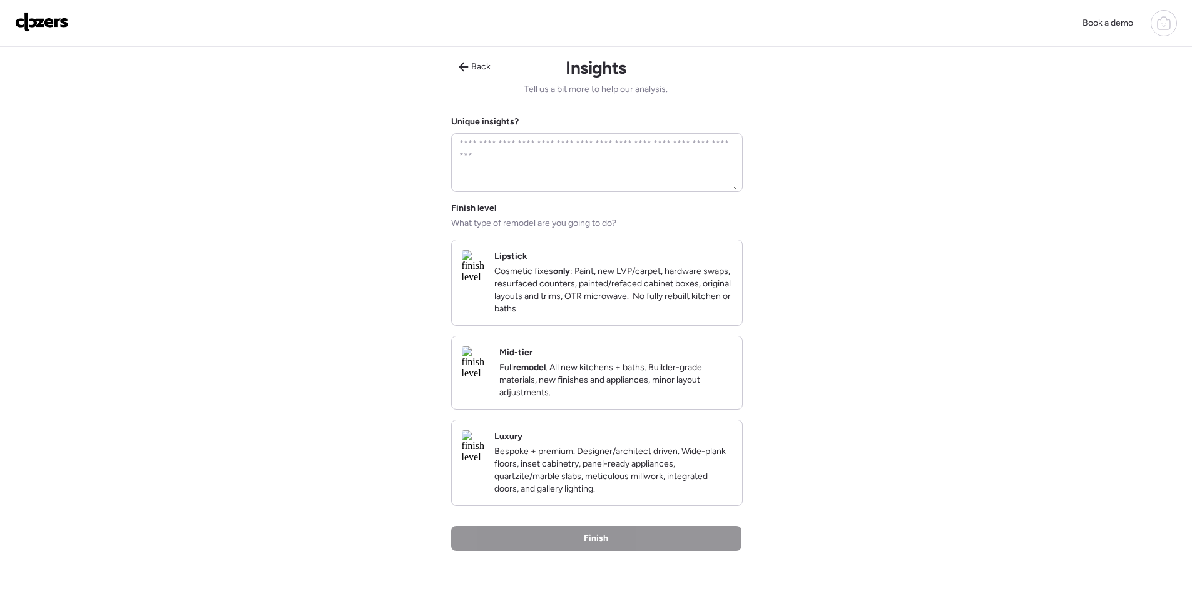
click at [691, 399] on p "Full remodel . All new kitchens + baths. Builder-grade materials, new finishes …" at bounding box center [615, 381] width 233 height 38
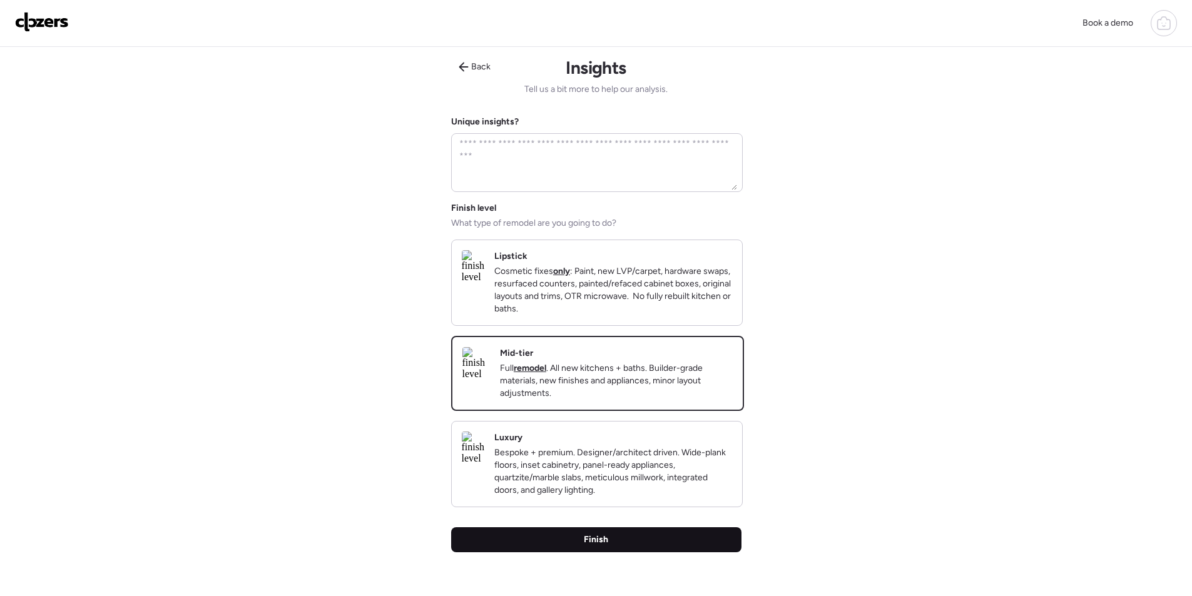
click at [663, 545] on div "Finish" at bounding box center [596, 539] width 290 height 25
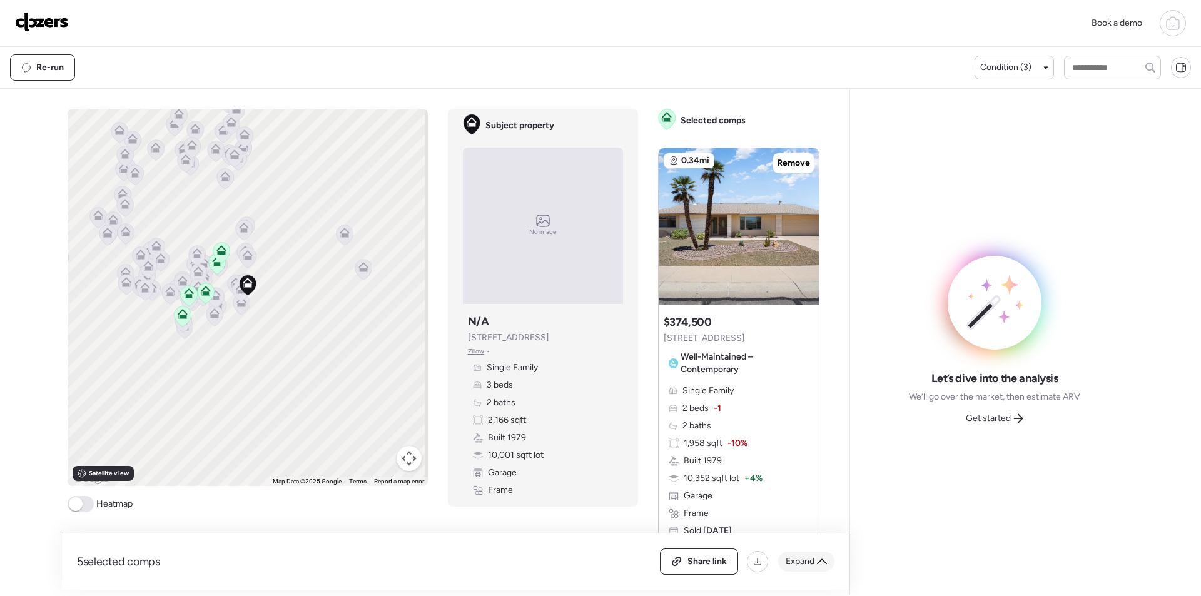
click at [816, 565] on div "Expand" at bounding box center [806, 562] width 56 height 20
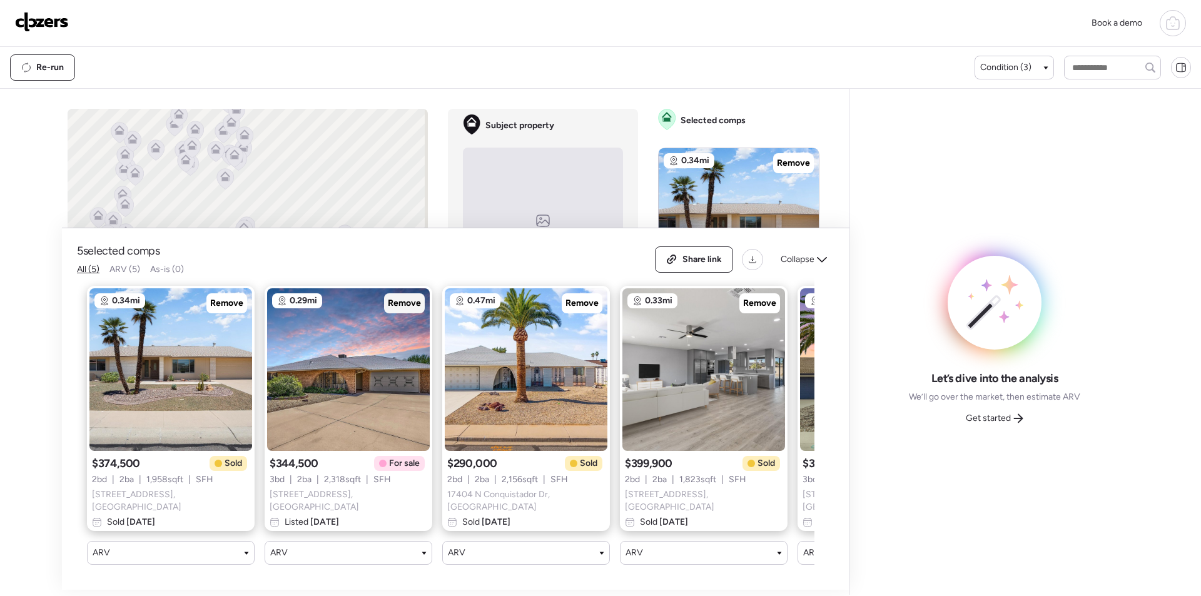
click at [405, 297] on span "Remove" at bounding box center [404, 303] width 33 height 13
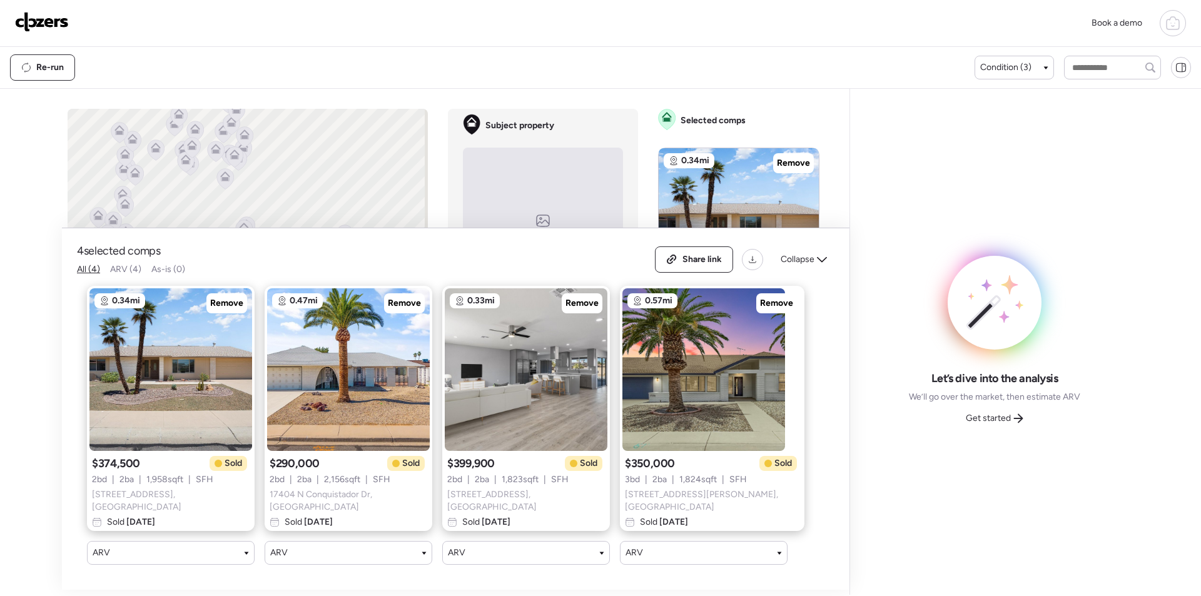
click at [809, 246] on div "Share link Collapse" at bounding box center [745, 259] width 180 height 26
click at [803, 253] on span "Collapse" at bounding box center [798, 259] width 34 height 13
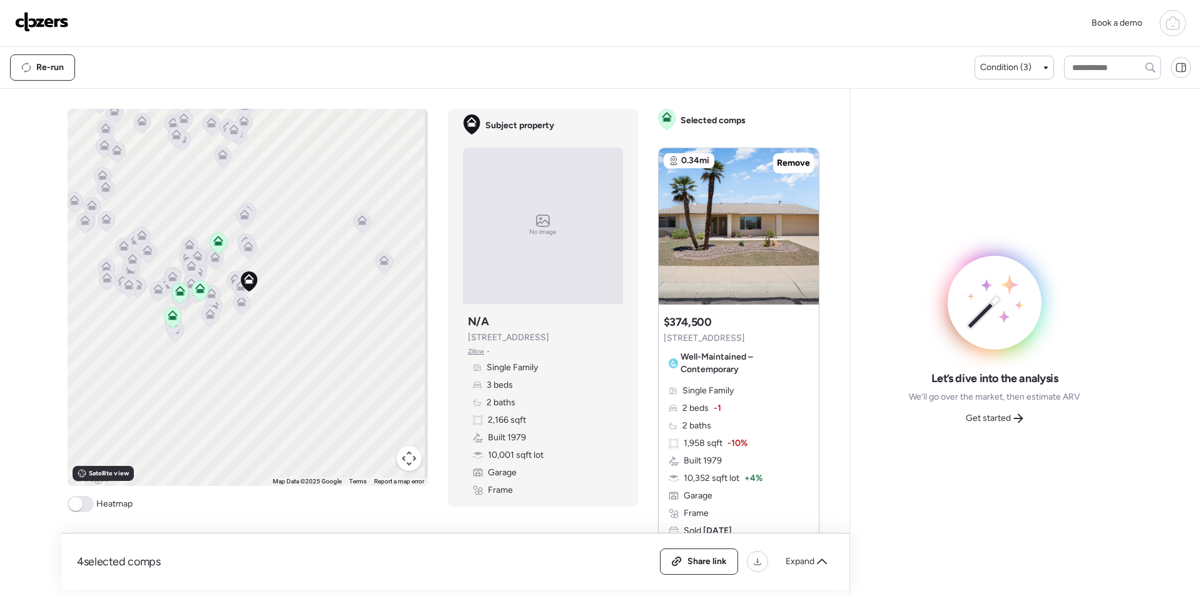
click at [228, 271] on icon at bounding box center [235, 281] width 18 height 21
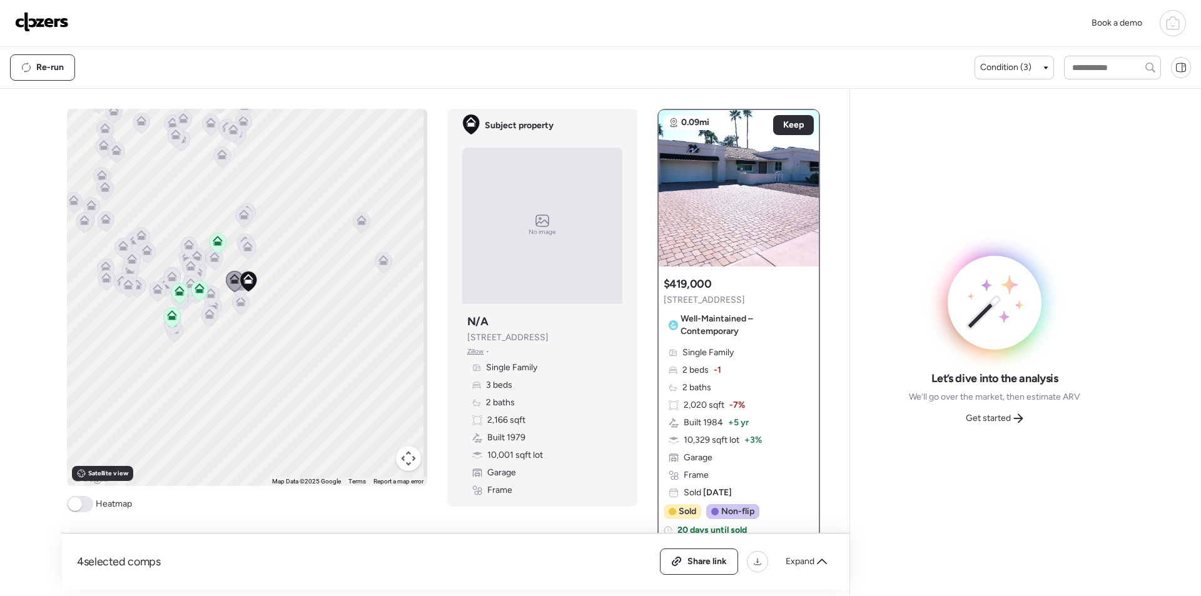
click at [233, 294] on icon at bounding box center [239, 288] width 17 height 21
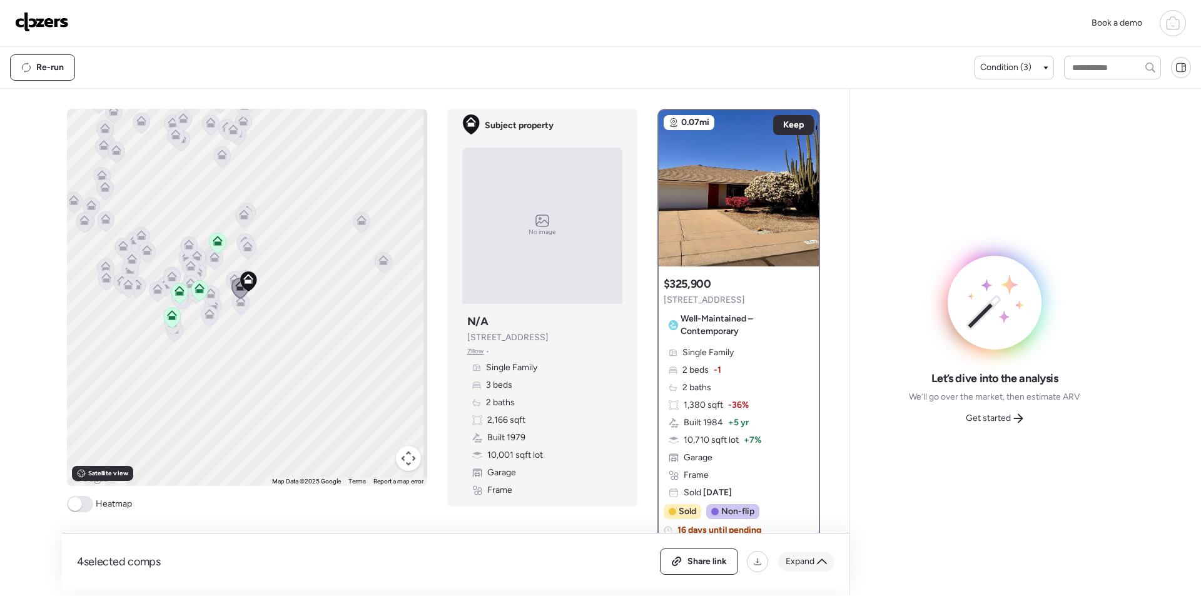
click at [814, 555] on div "Expand" at bounding box center [806, 562] width 56 height 20
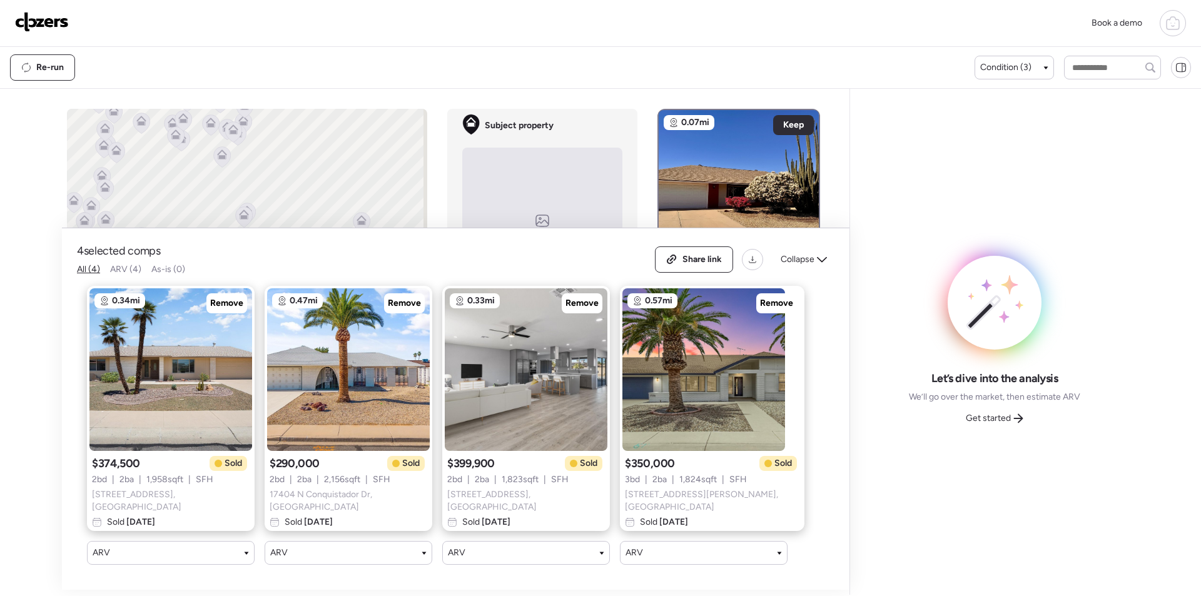
click at [801, 253] on span "Collapse" at bounding box center [798, 259] width 34 height 13
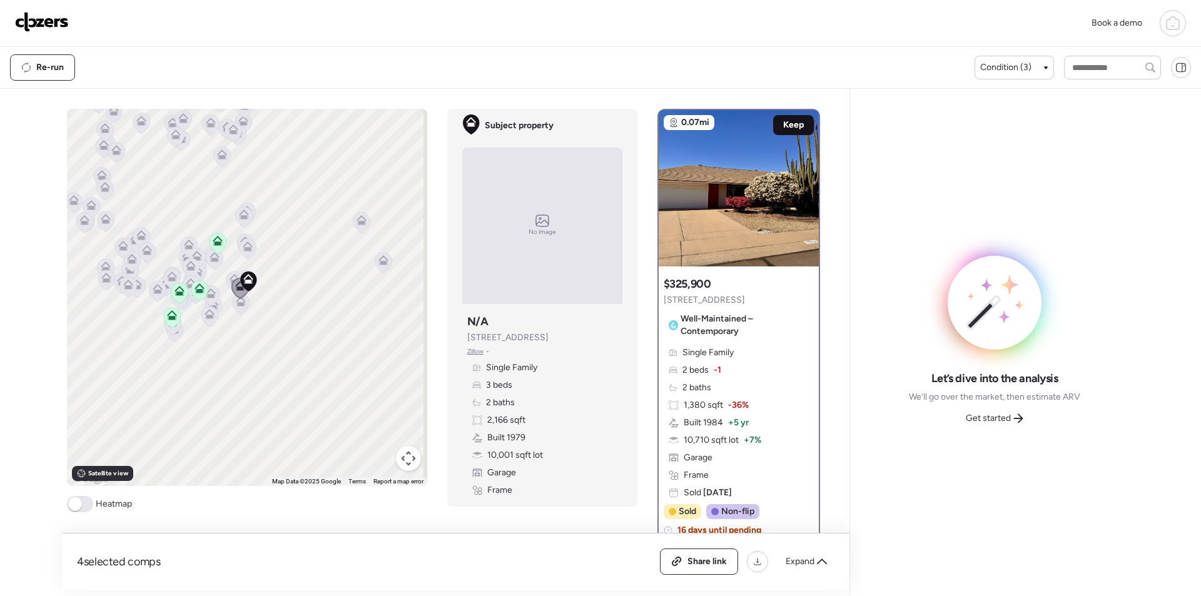
click at [794, 130] on div "Keep" at bounding box center [793, 125] width 41 height 20
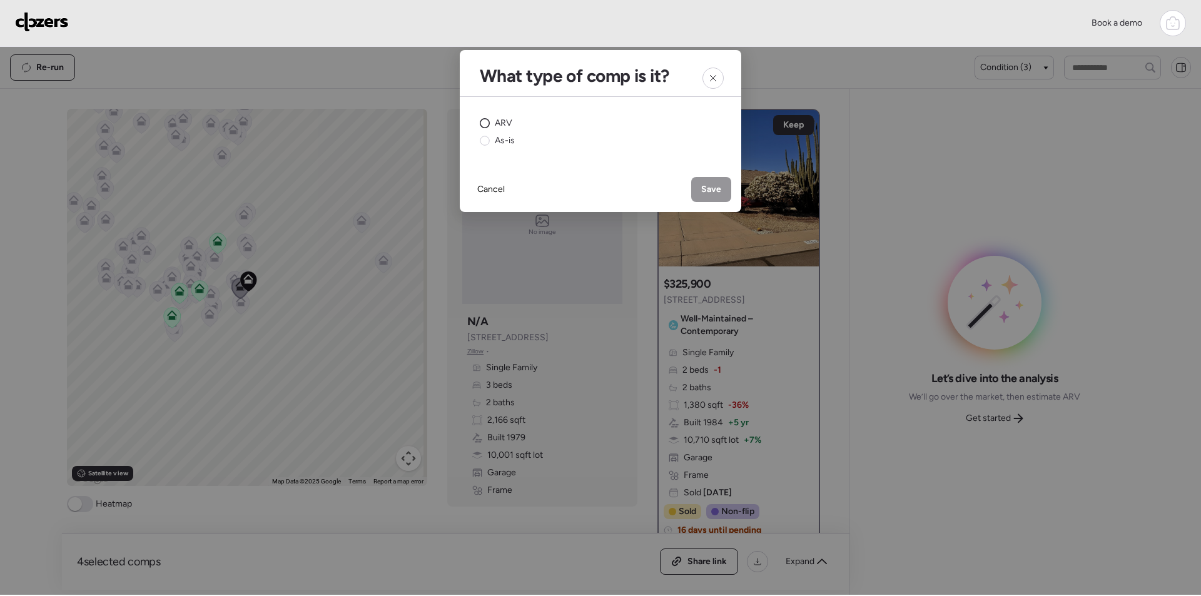
click at [502, 126] on span "ARV" at bounding box center [504, 123] width 18 height 13
click at [707, 196] on div "Save" at bounding box center [711, 189] width 40 height 25
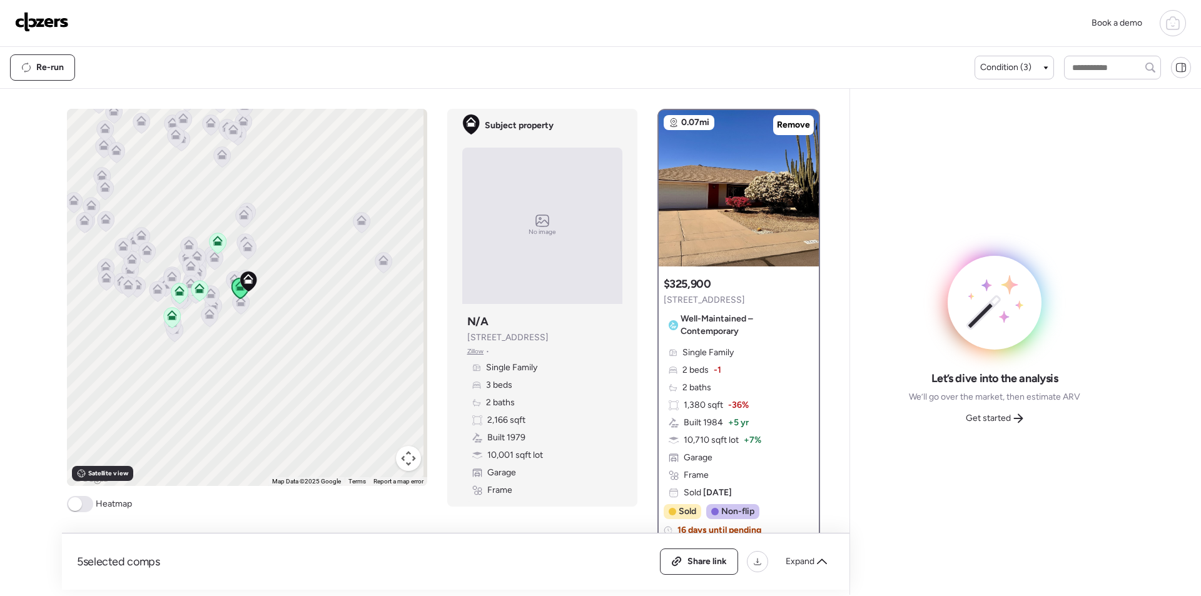
click at [251, 250] on icon at bounding box center [247, 248] width 17 height 21
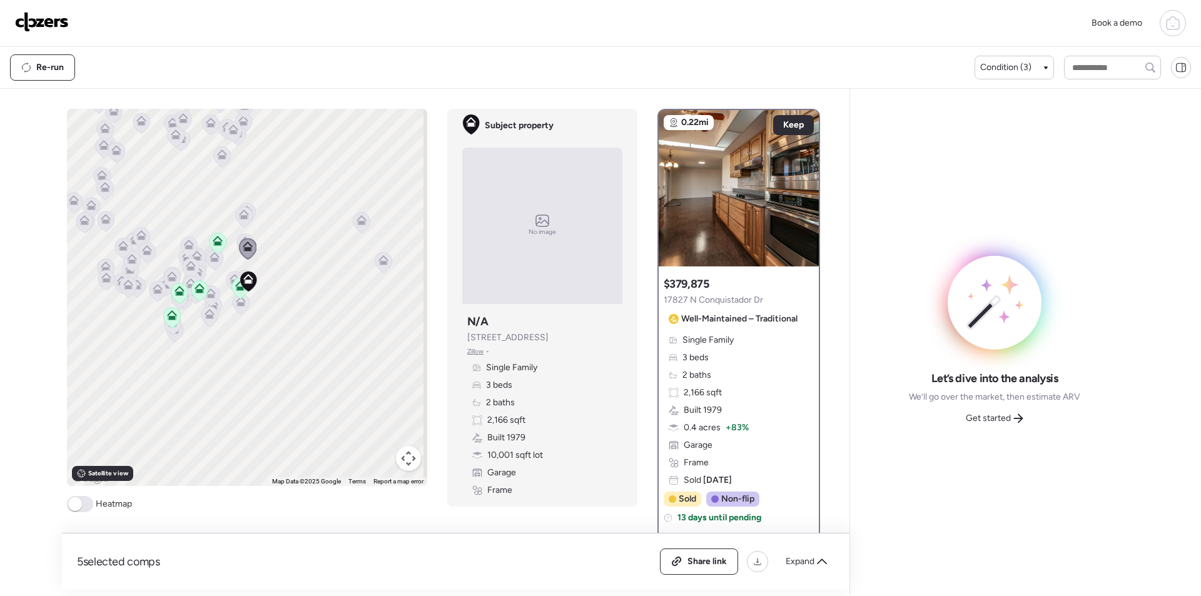
click at [239, 238] on icon at bounding box center [248, 248] width 18 height 21
click at [802, 180] on icon at bounding box center [804, 182] width 5 height 15
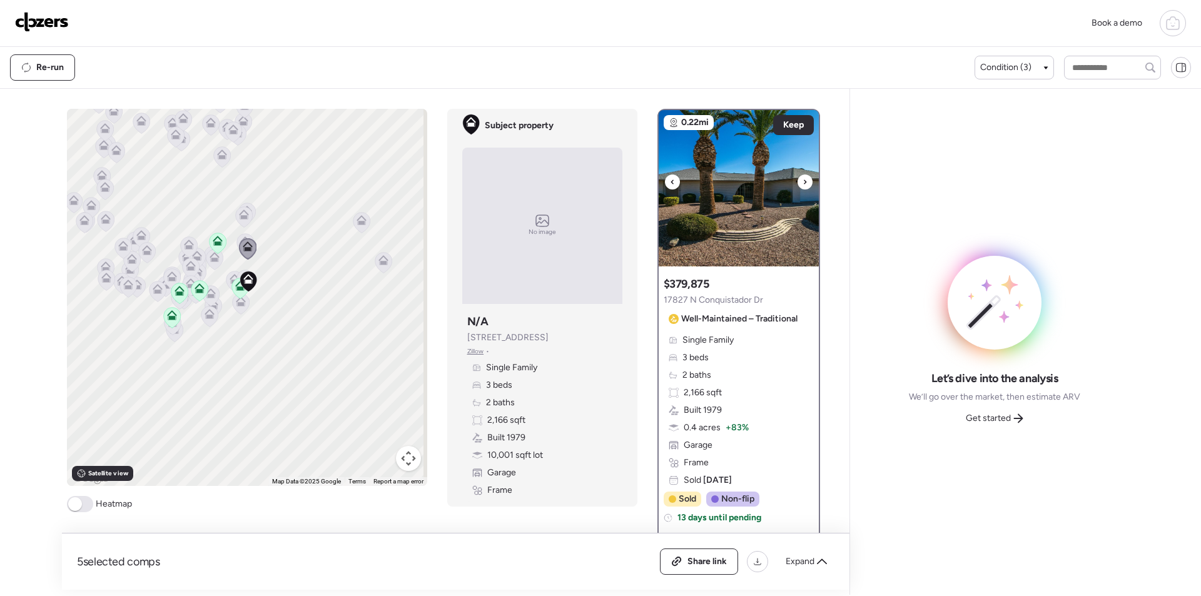
click at [802, 180] on icon at bounding box center [804, 182] width 5 height 15
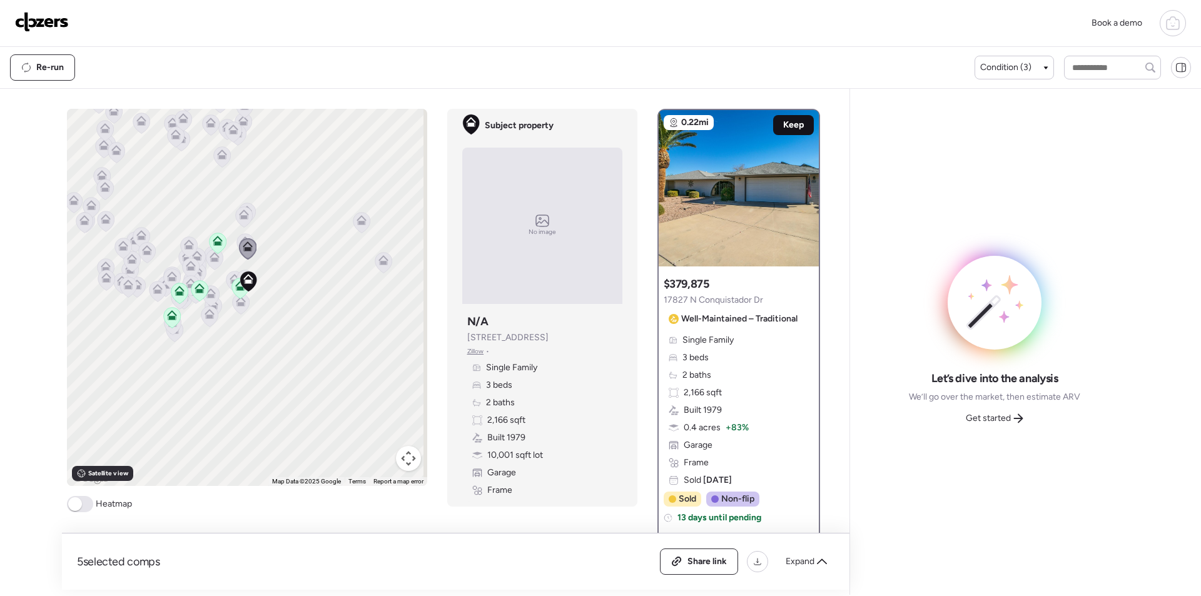
click at [789, 122] on span "Keep" at bounding box center [793, 125] width 21 height 13
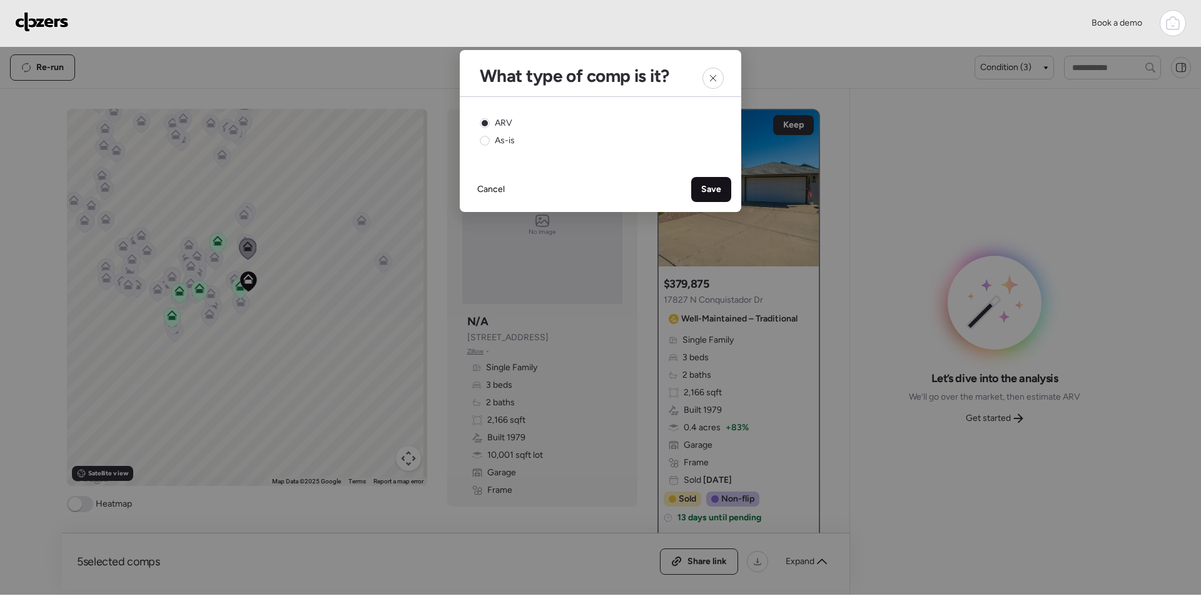
click at [712, 189] on span "Save" at bounding box center [711, 189] width 20 height 13
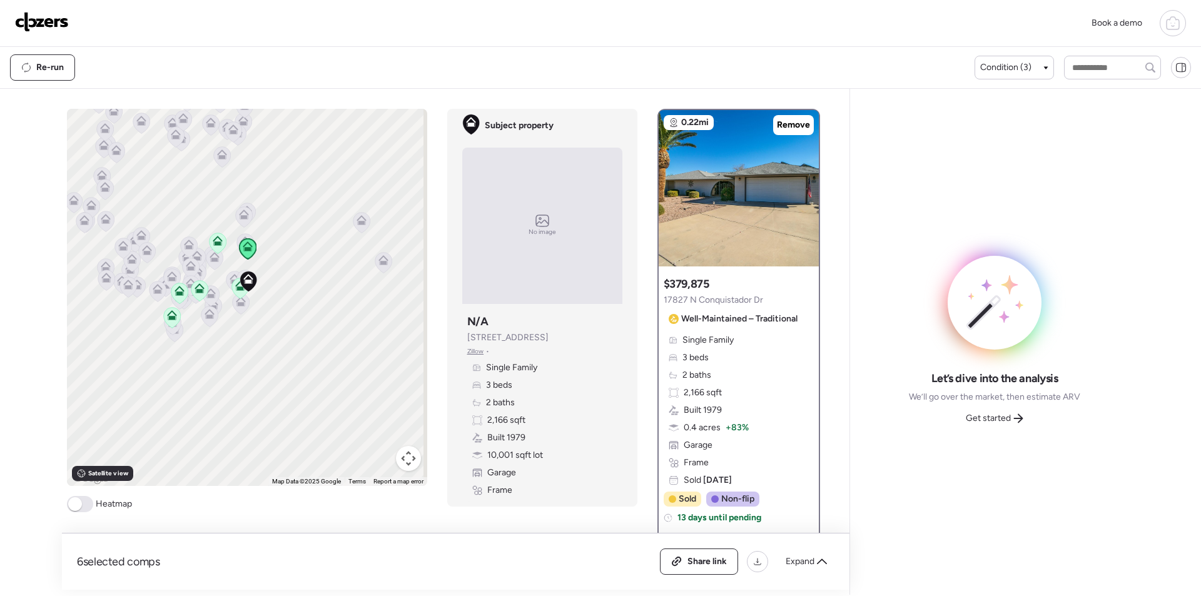
click at [235, 218] on icon at bounding box center [243, 216] width 17 height 21
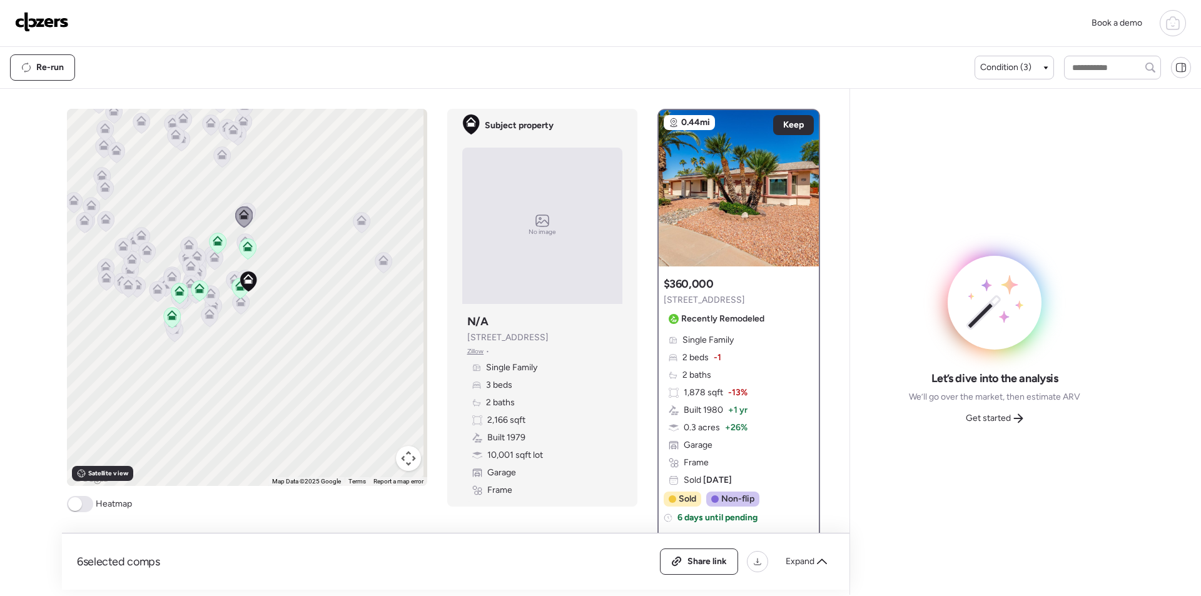
click at [213, 260] on icon at bounding box center [214, 260] width 8 height 4
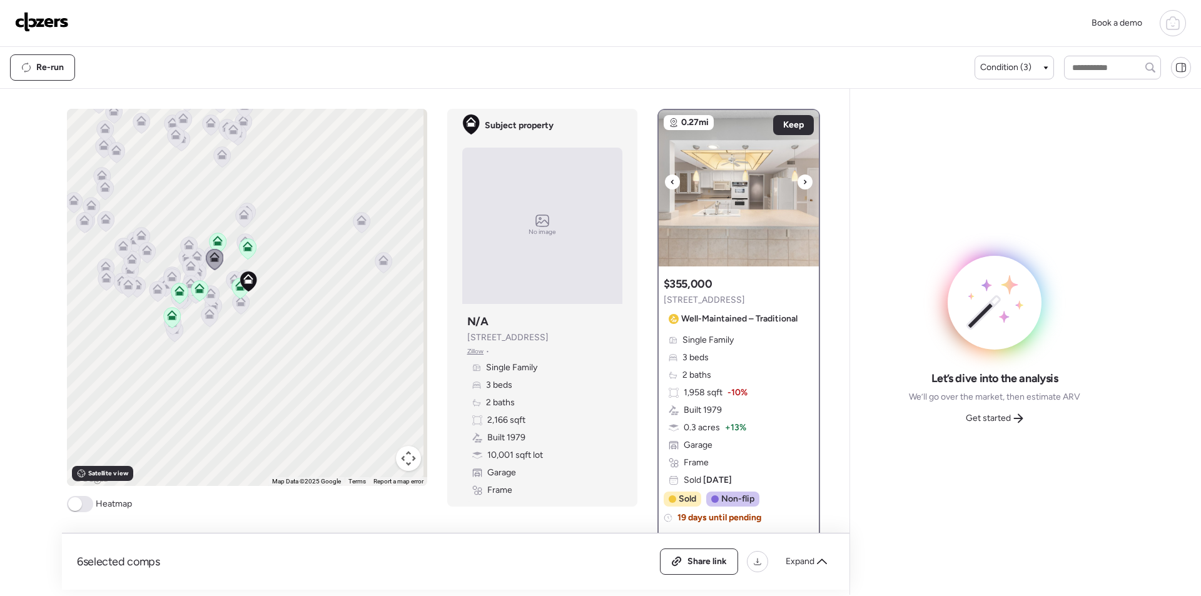
click at [803, 188] on img at bounding box center [739, 188] width 160 height 156
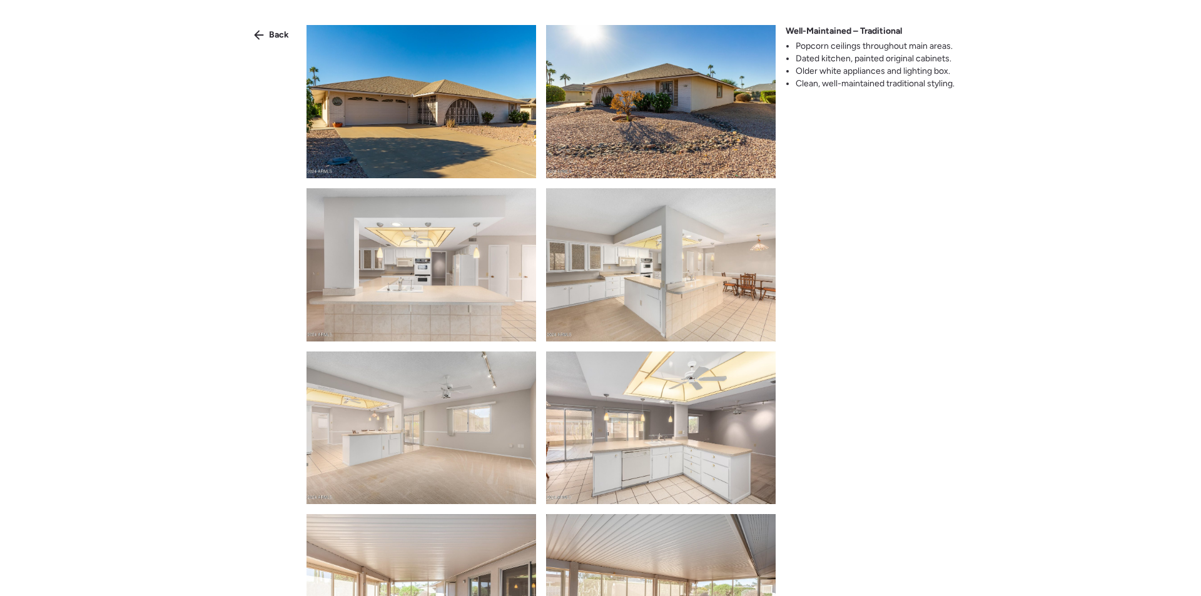
drag, startPoint x: 255, startPoint y: 36, endPoint x: 291, endPoint y: 48, distance: 37.6
click at [256, 36] on icon at bounding box center [259, 35] width 10 height 10
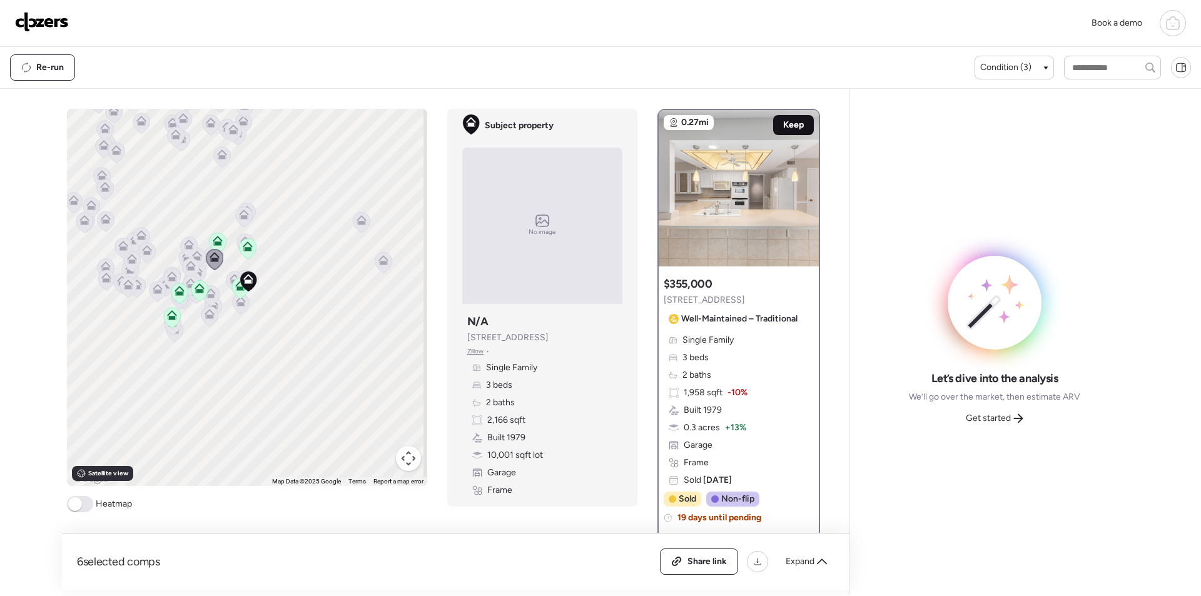
click at [783, 124] on span "Keep" at bounding box center [793, 125] width 21 height 13
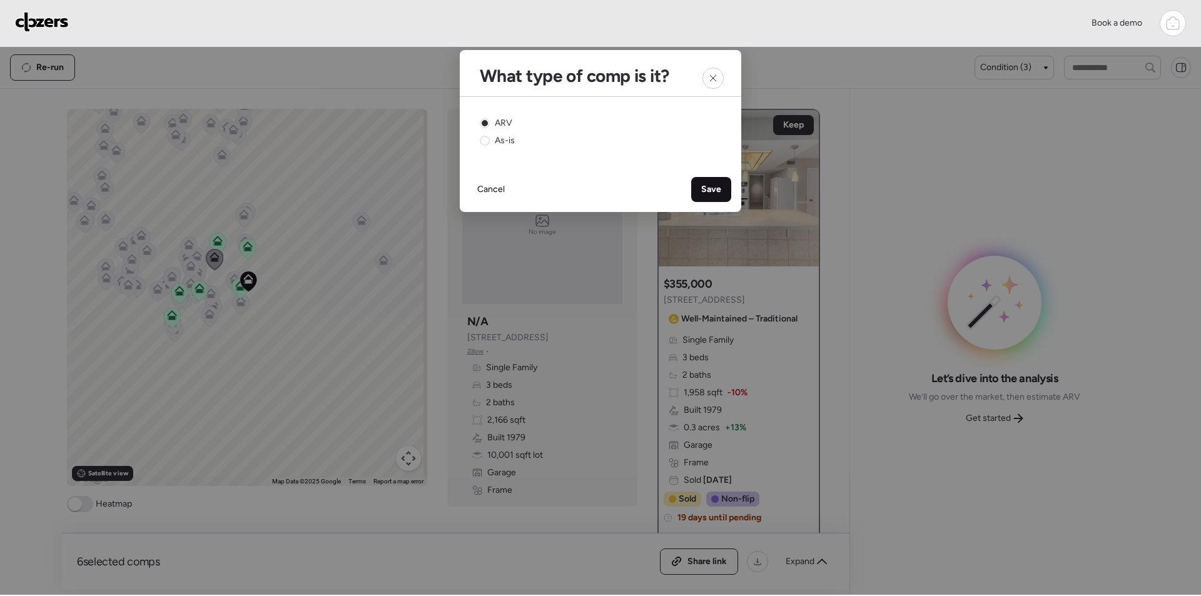
click at [712, 185] on span "Save" at bounding box center [711, 189] width 20 height 13
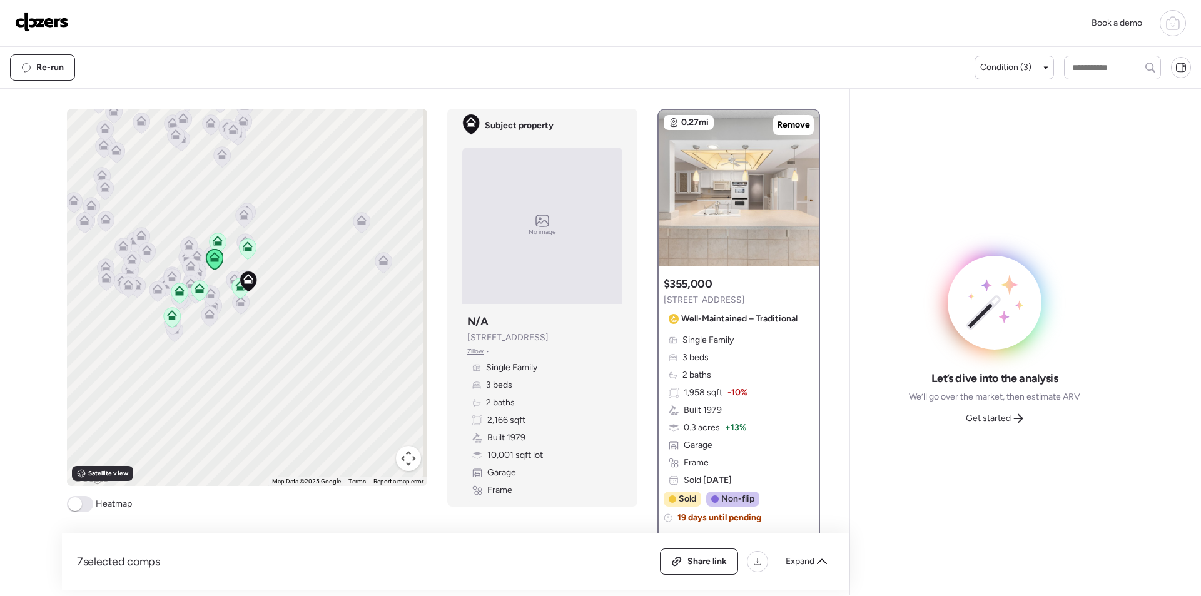
click at [987, 412] on span "Get started" at bounding box center [988, 418] width 45 height 13
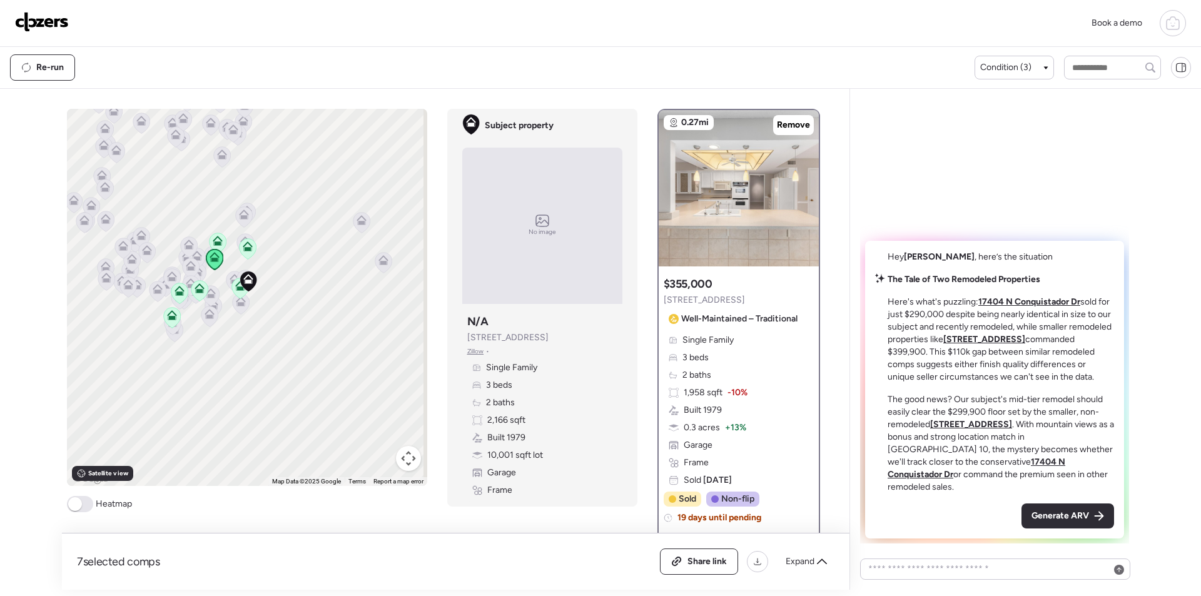
click at [1066, 507] on div "Generate ARV" at bounding box center [1067, 516] width 93 height 25
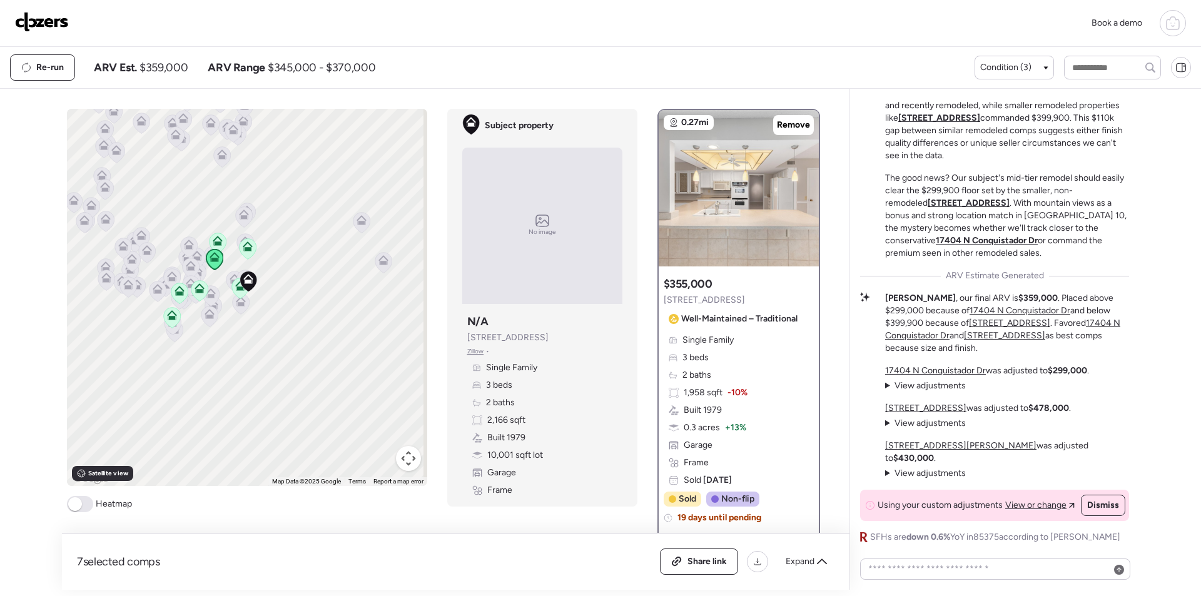
click at [168, 76] on div "Re-run ARV Est. $359,000 ARV Range $345,000 - $370,000" at bounding box center [492, 67] width 964 height 26
click at [168, 75] on div "Re-run ARV Est. $359,000 ARV Range $345,000 - $370,000" at bounding box center [492, 67] width 964 height 26
copy span "359,000"
click at [696, 563] on span "Share link" at bounding box center [706, 561] width 39 height 13
